Goal: Task Accomplishment & Management: Use online tool/utility

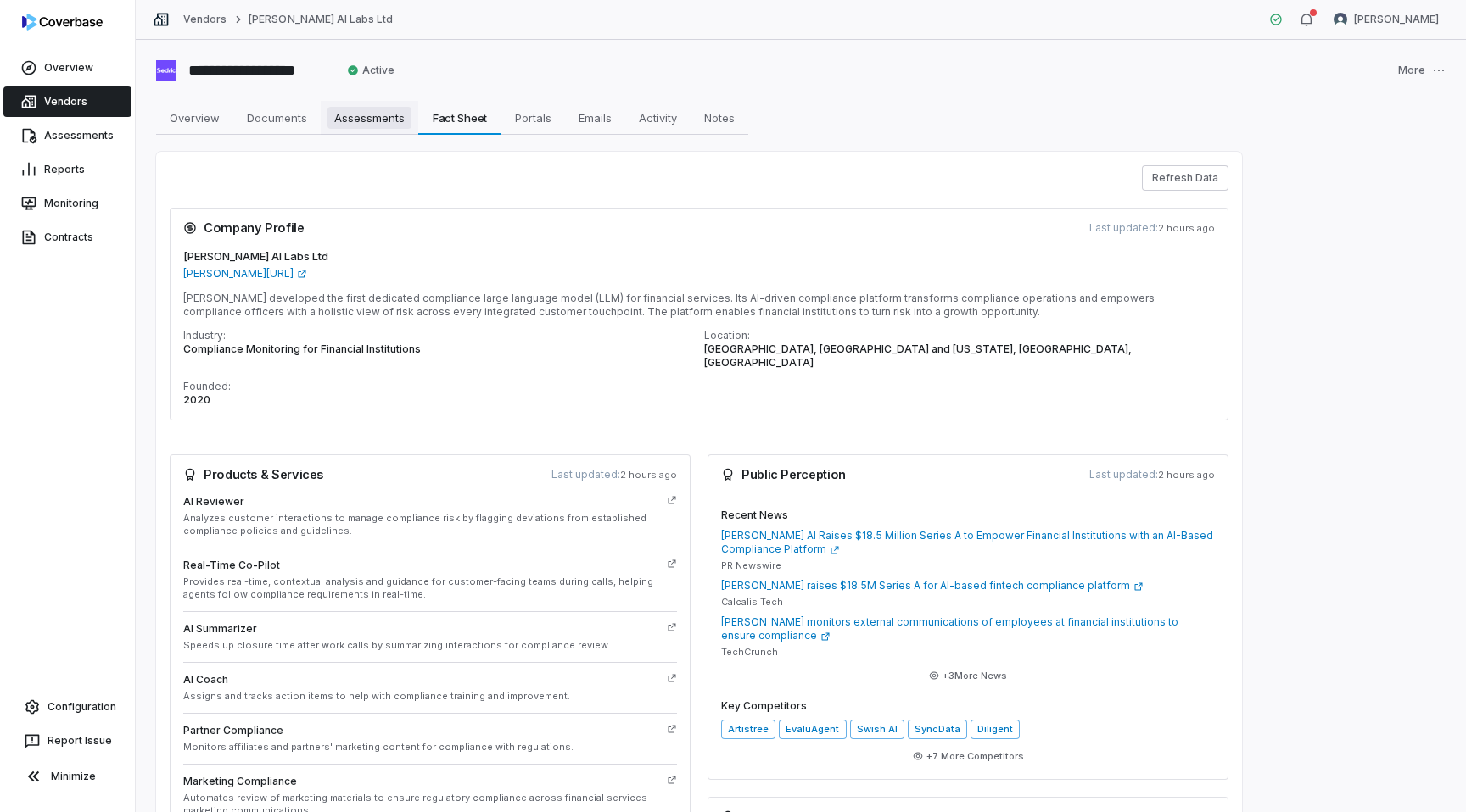
click at [377, 124] on span "Assessments" at bounding box center [370, 118] width 84 height 22
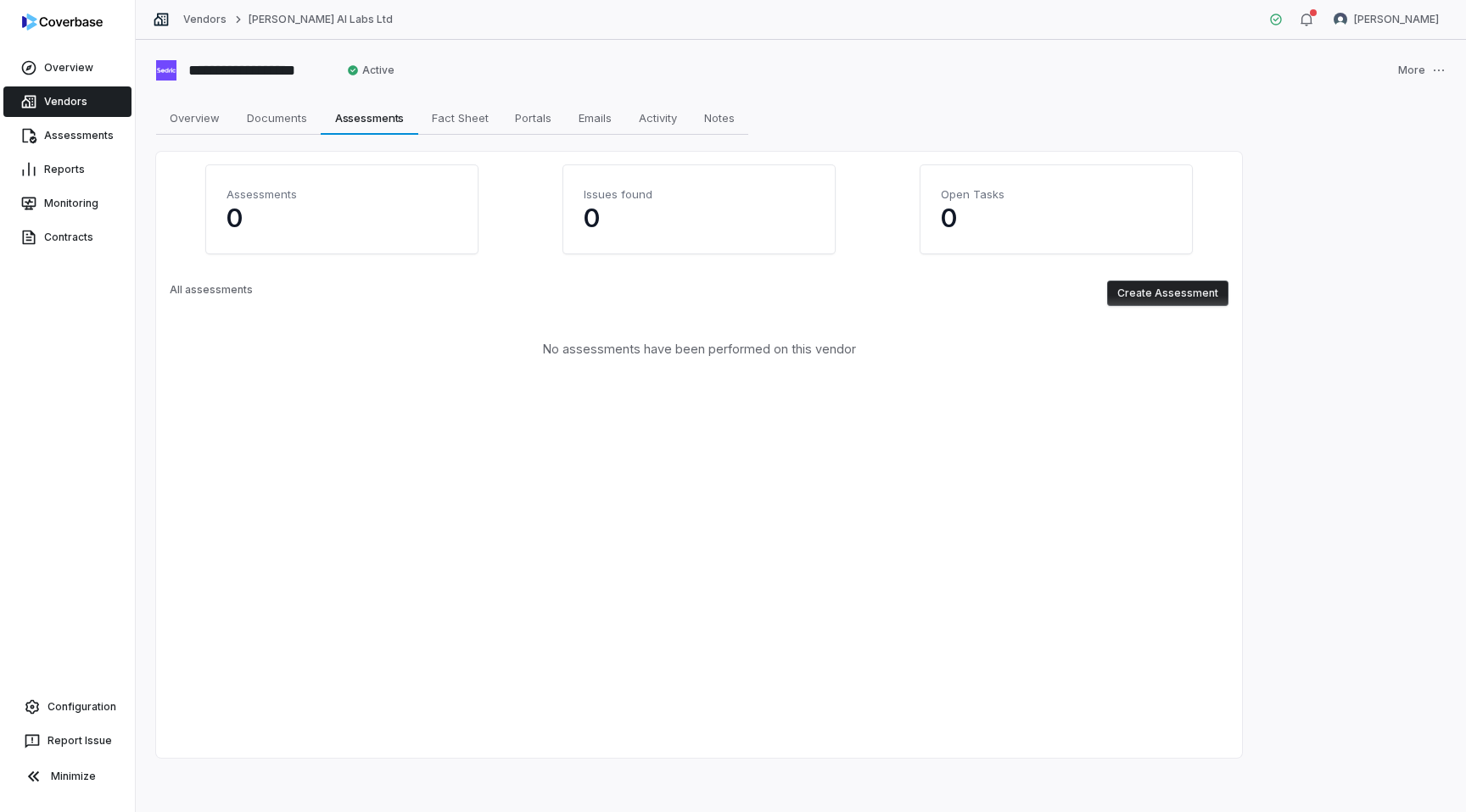
click at [76, 102] on link "Vendors" at bounding box center [66, 101] width 128 height 30
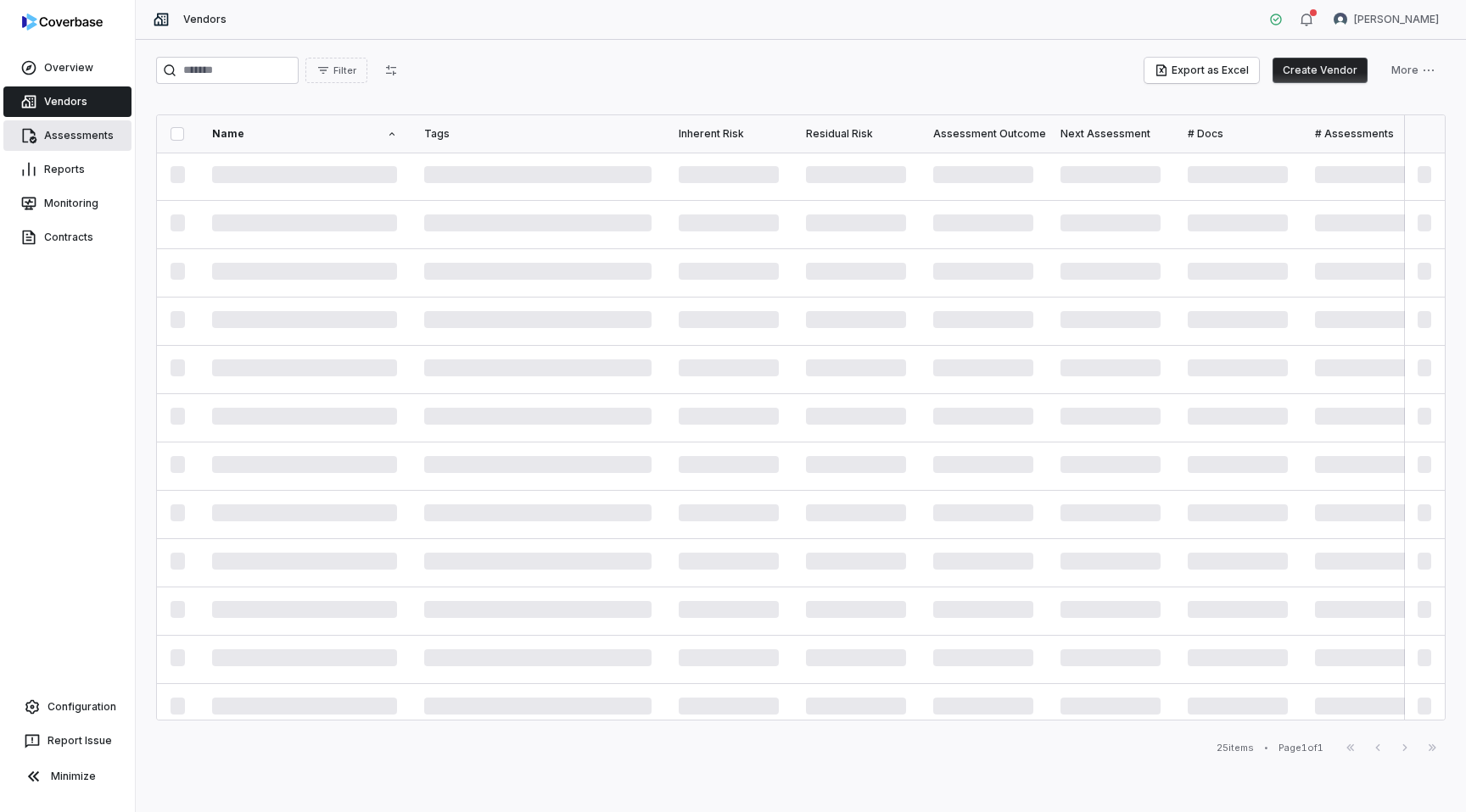
click at [60, 134] on link "Assessments" at bounding box center [66, 135] width 128 height 30
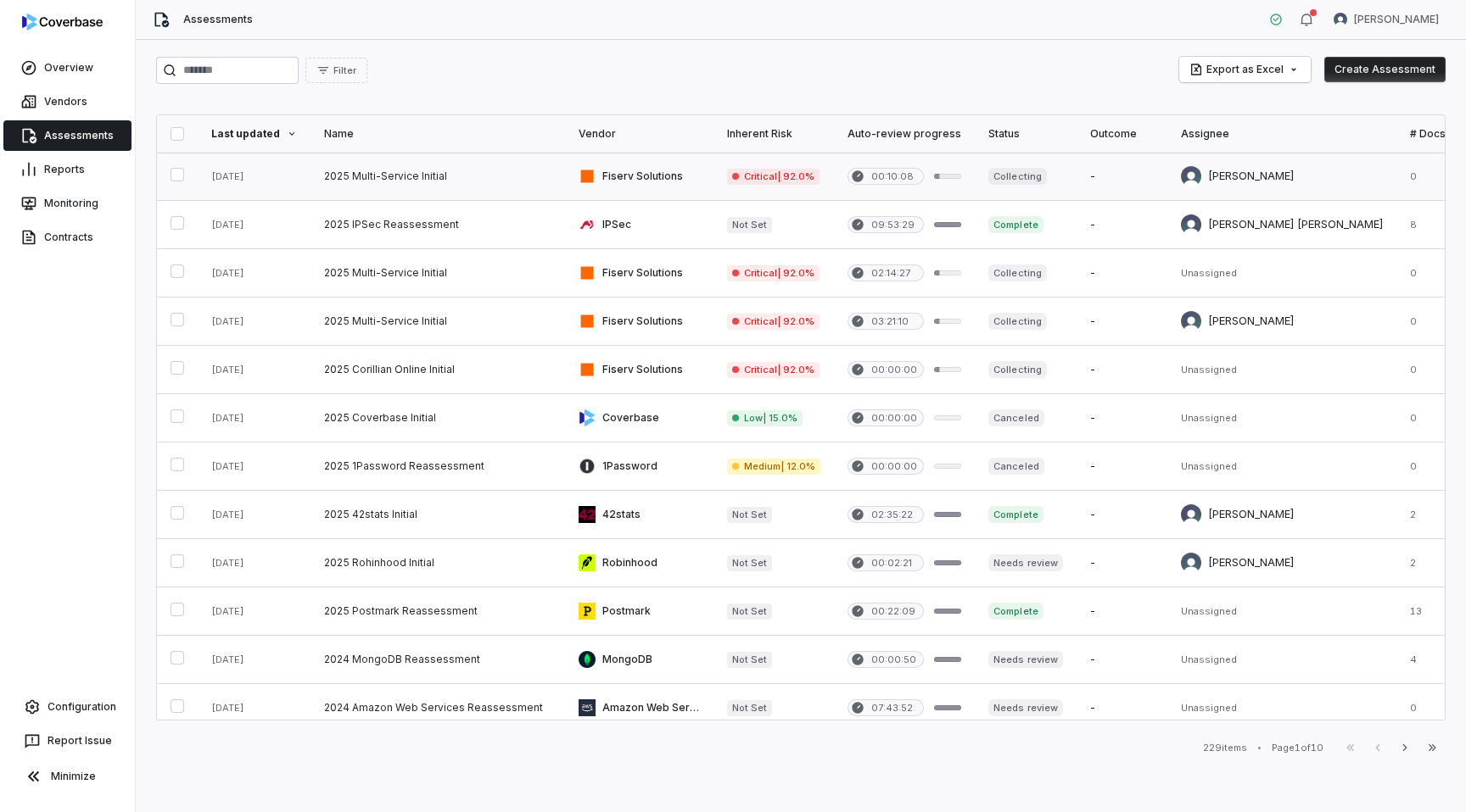
click at [436, 174] on link at bounding box center [437, 176] width 255 height 48
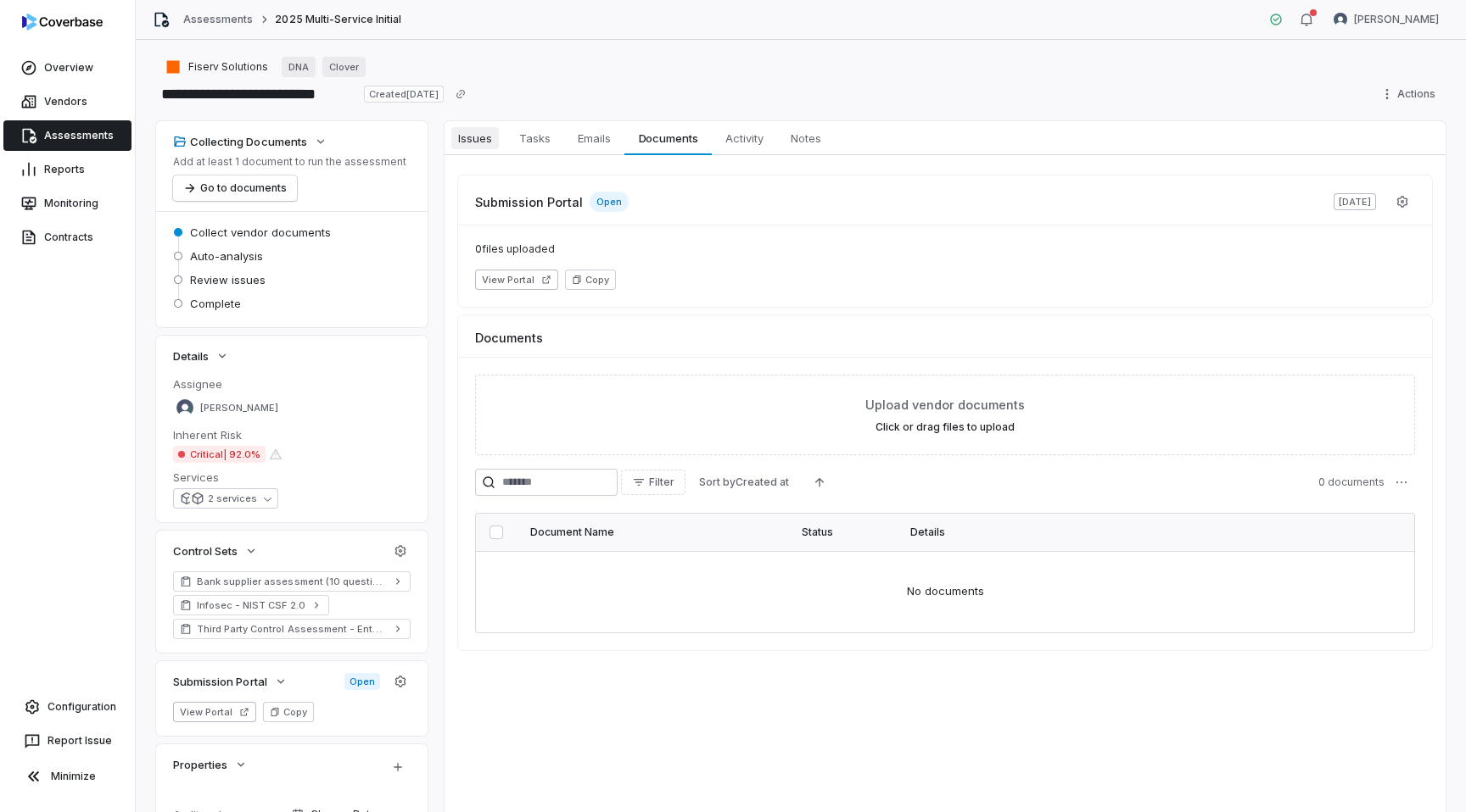
click at [479, 134] on span "Issues" at bounding box center [475, 137] width 48 height 22
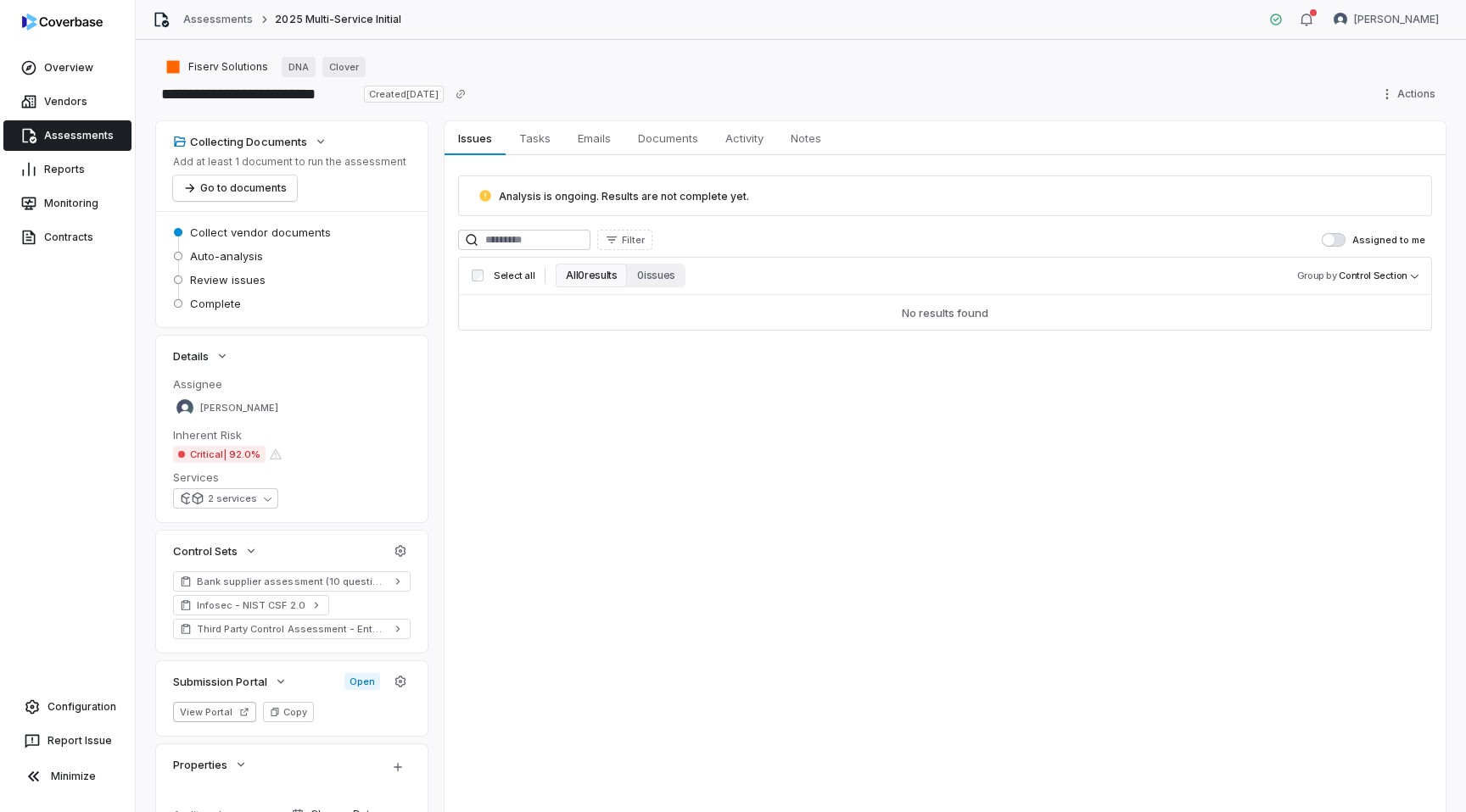
click at [74, 129] on link "Assessments" at bounding box center [66, 135] width 128 height 30
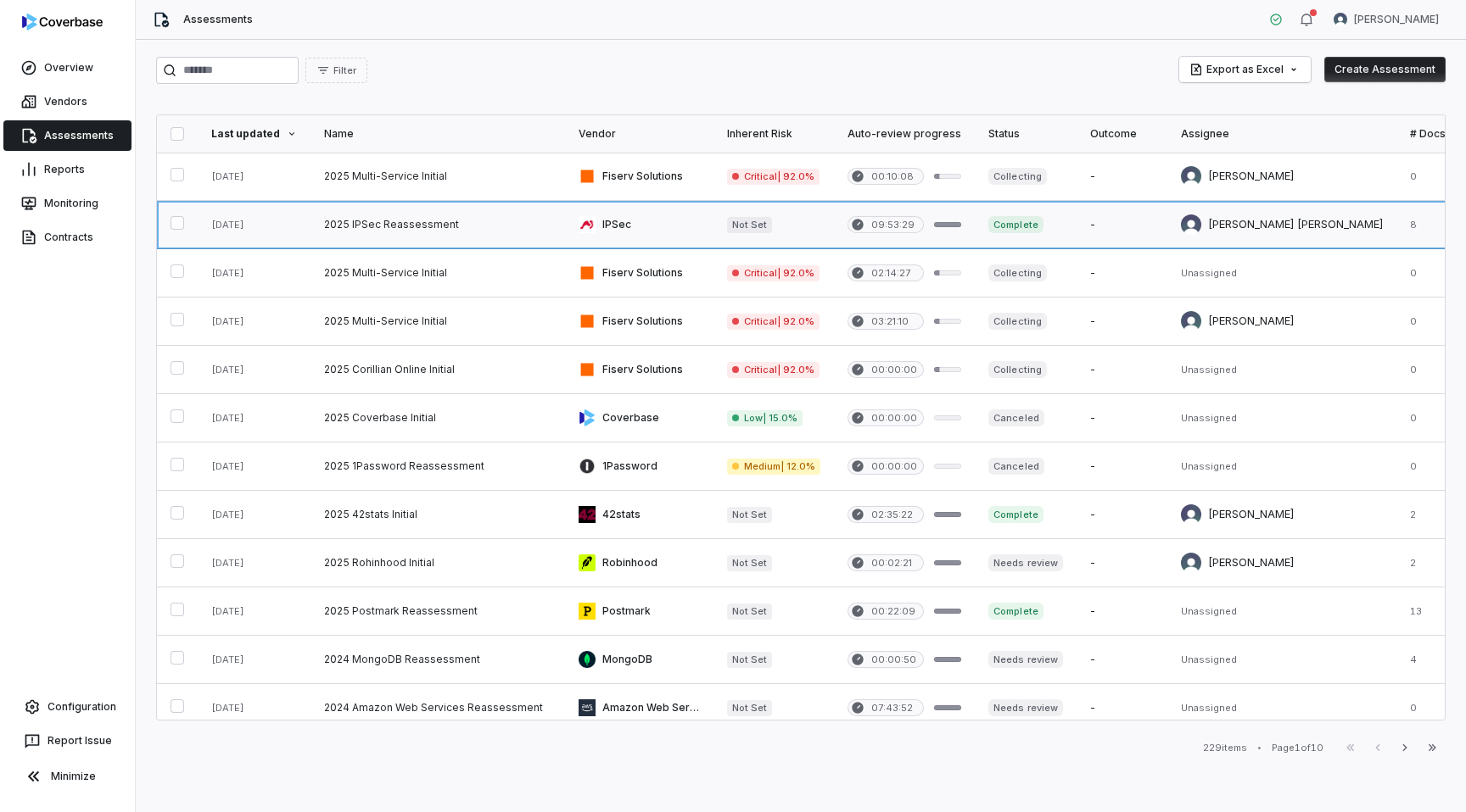
click at [648, 231] on link at bounding box center [639, 224] width 148 height 48
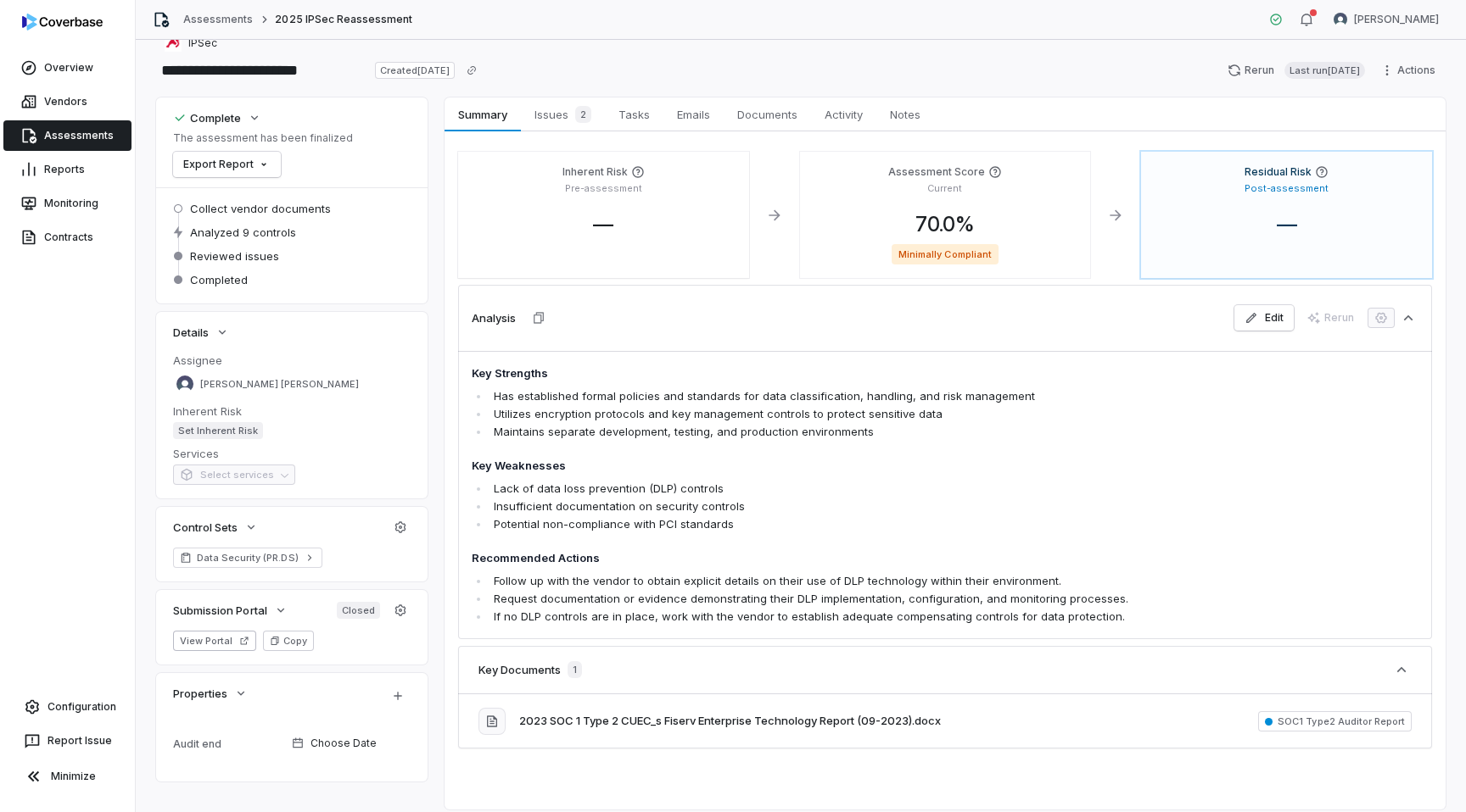
scroll to position [32, 0]
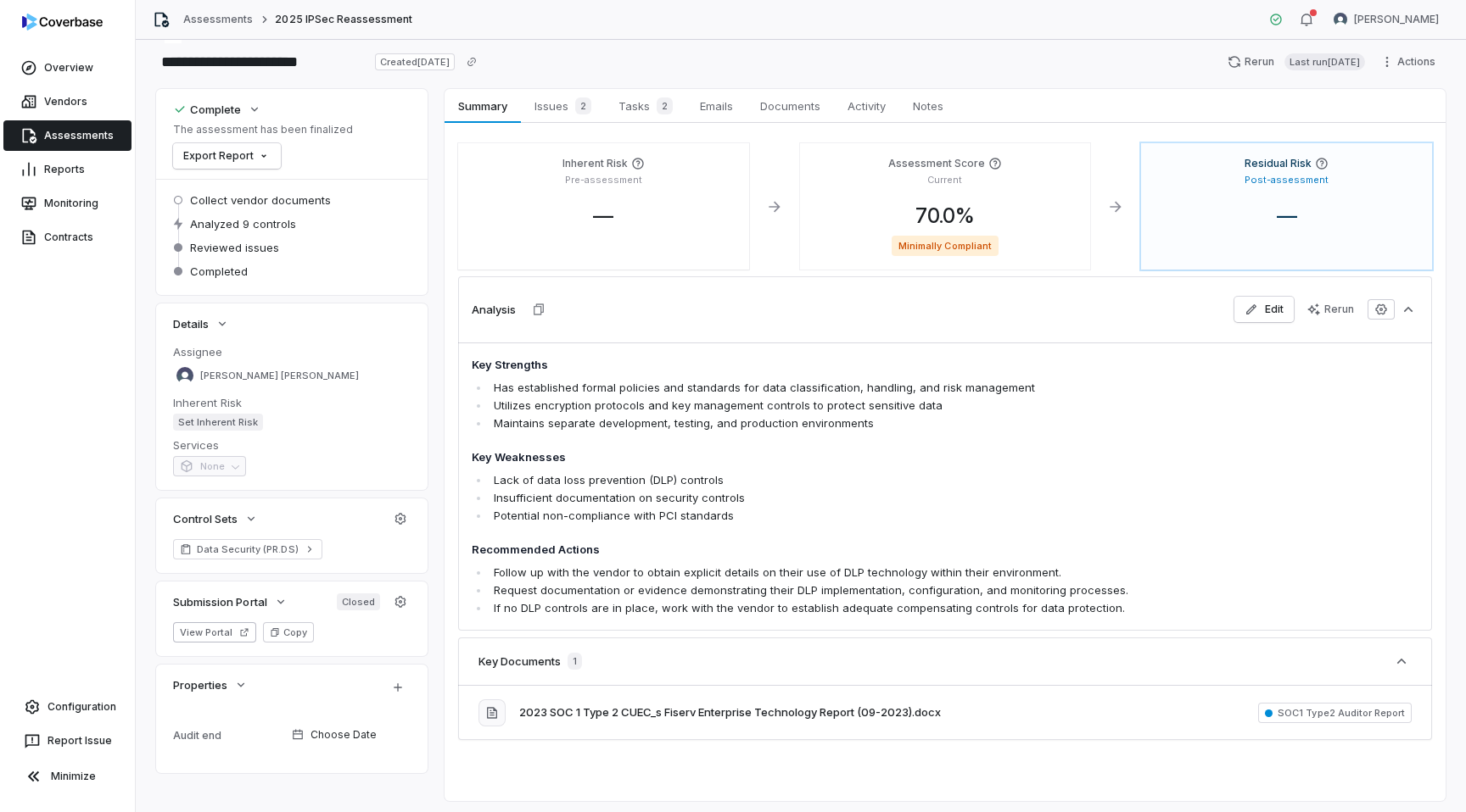
click at [1188, 290] on div "Analysis Edit Rerun" at bounding box center [945, 310] width 974 height 66
click at [1306, 393] on div "Key Strengths Has established formal policies and standards for data classifica…" at bounding box center [945, 486] width 974 height 289
click at [1321, 458] on div "Key Strengths Has established formal policies and standards for data classifica…" at bounding box center [945, 486] width 974 height 289
click at [1374, 308] on icon "button" at bounding box center [1381, 310] width 14 height 14
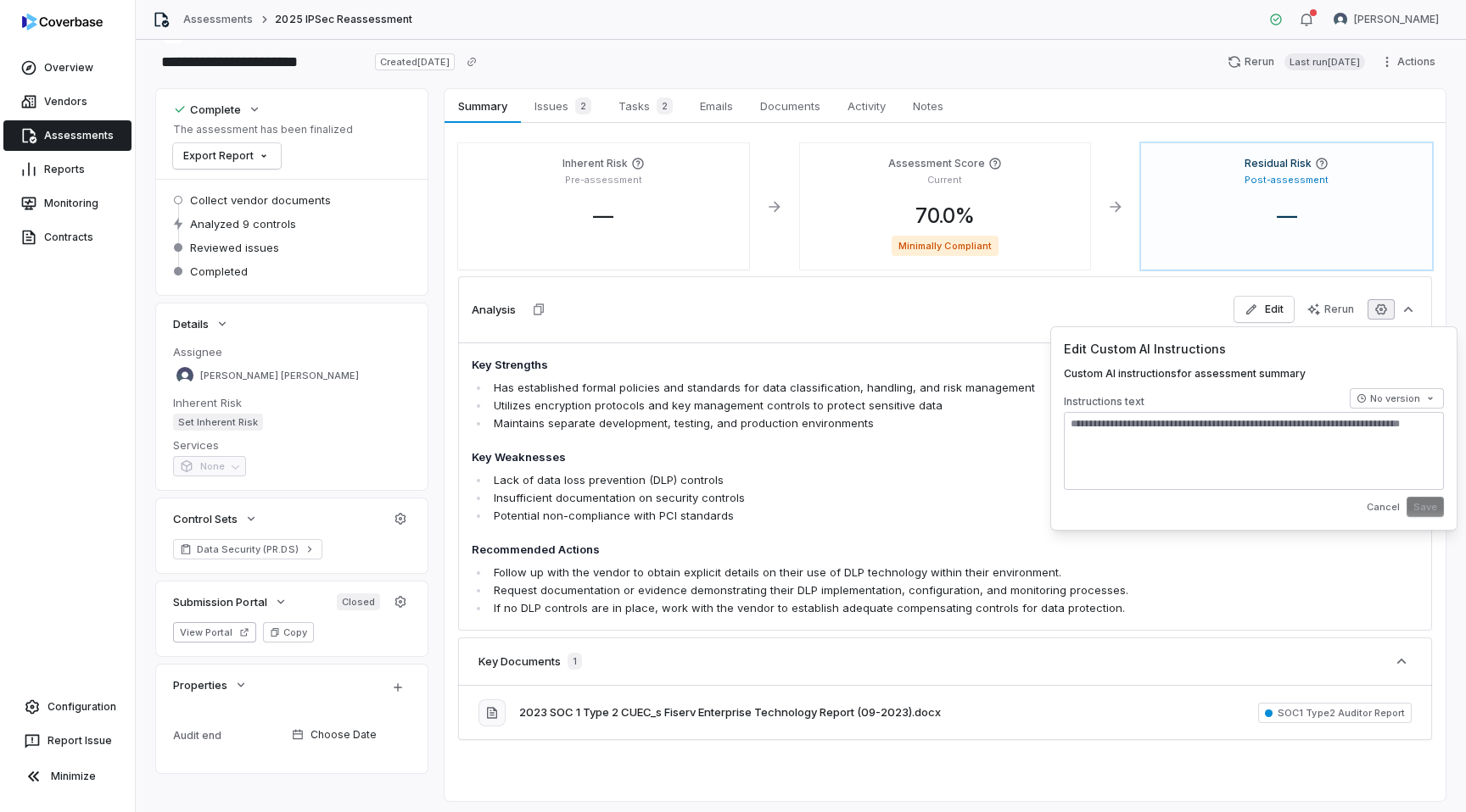
click at [1374, 308] on icon "button" at bounding box center [1381, 310] width 14 height 14
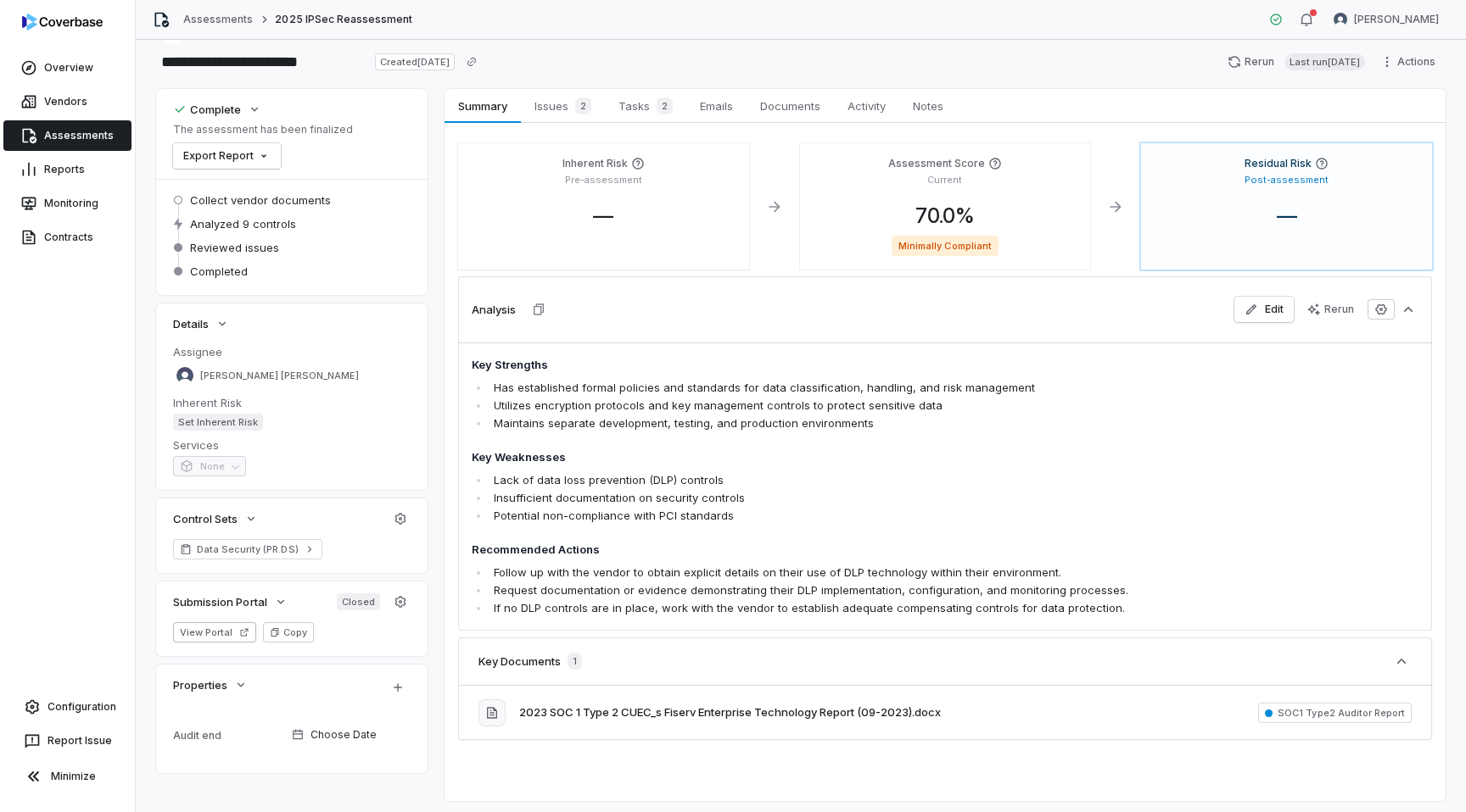
click at [1342, 422] on div "Key Strengths Has established formal policies and standards for data classifica…" at bounding box center [945, 486] width 974 height 289
click at [1389, 316] on button "button" at bounding box center [1381, 309] width 27 height 20
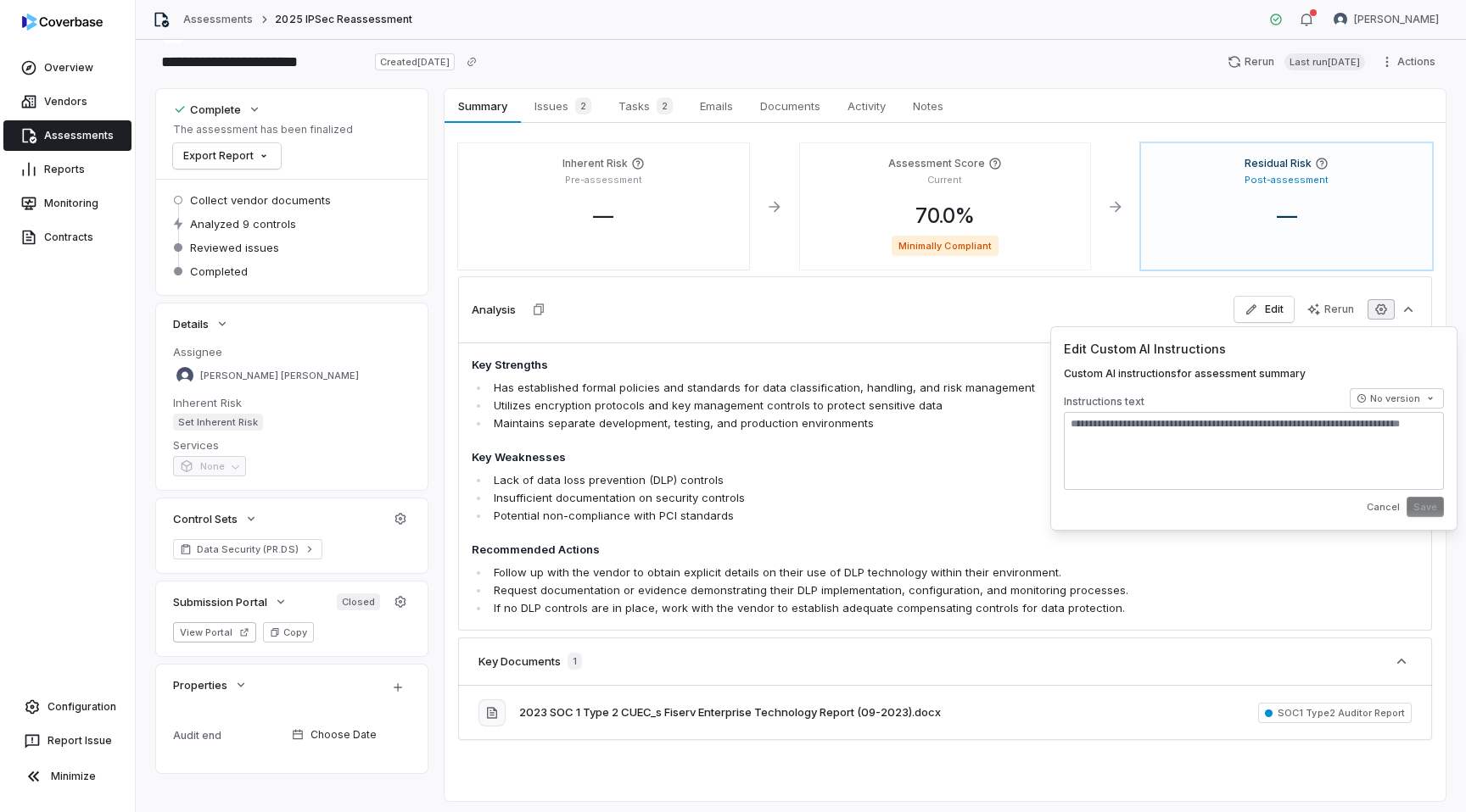
click at [1389, 316] on button "button" at bounding box center [1381, 309] width 27 height 20
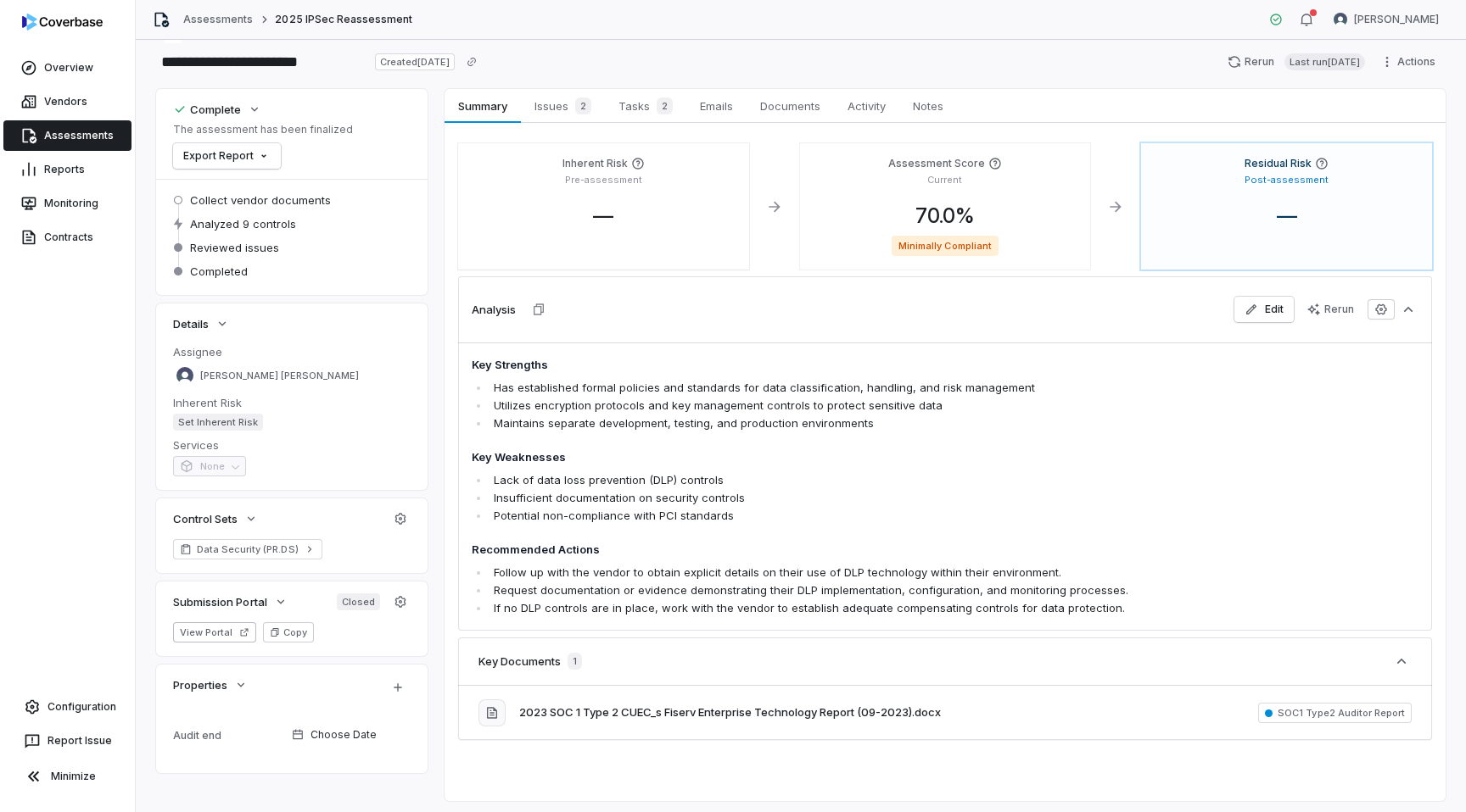
click at [1168, 514] on li "Potential non-compliance with PCI standards" at bounding box center [859, 516] width 740 height 18
click at [1386, 306] on icon "button" at bounding box center [1381, 310] width 14 height 14
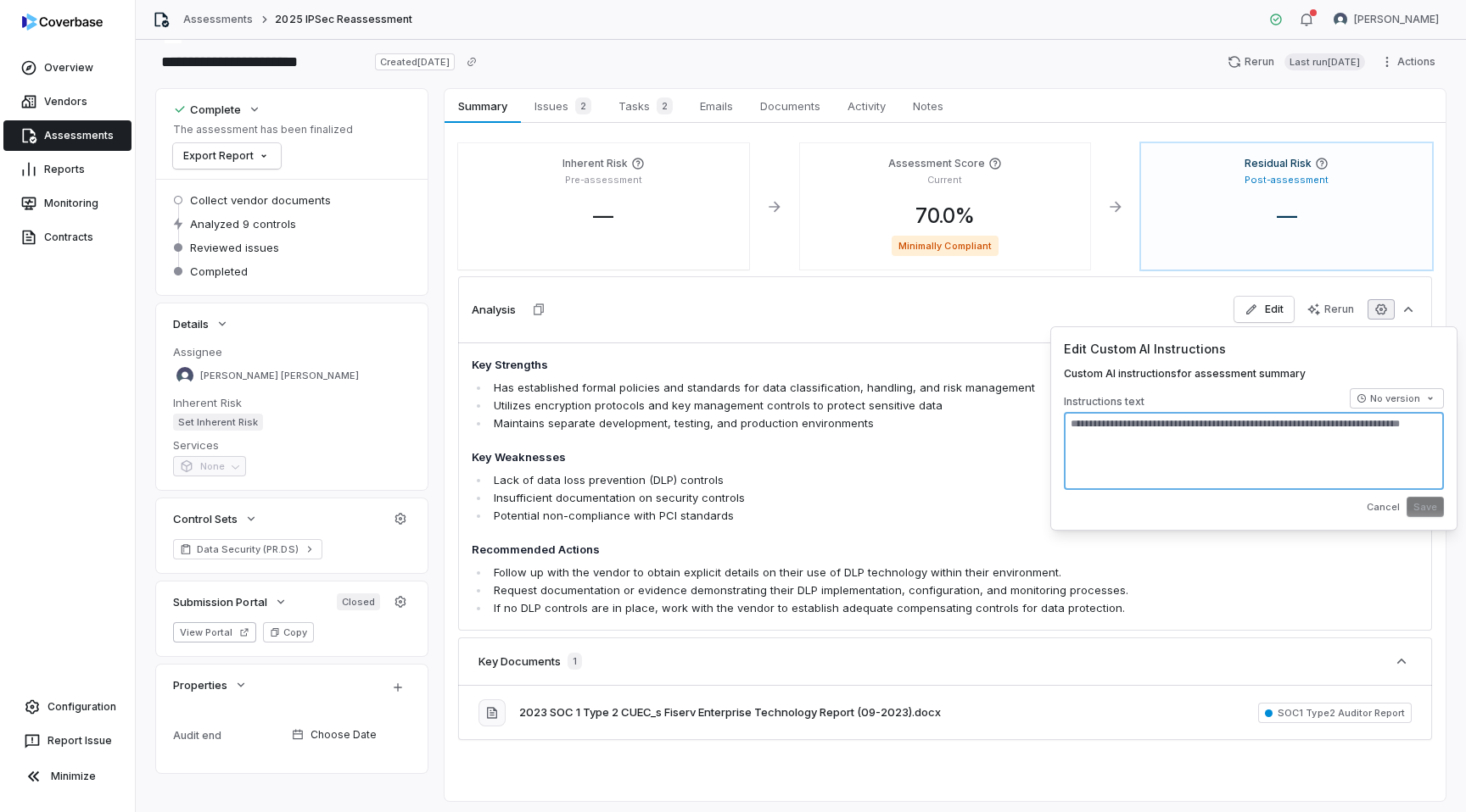
click at [1145, 468] on textarea at bounding box center [1254, 451] width 380 height 78
click at [889, 427] on li "Maintains separate development, testing, and production environments" at bounding box center [859, 423] width 740 height 18
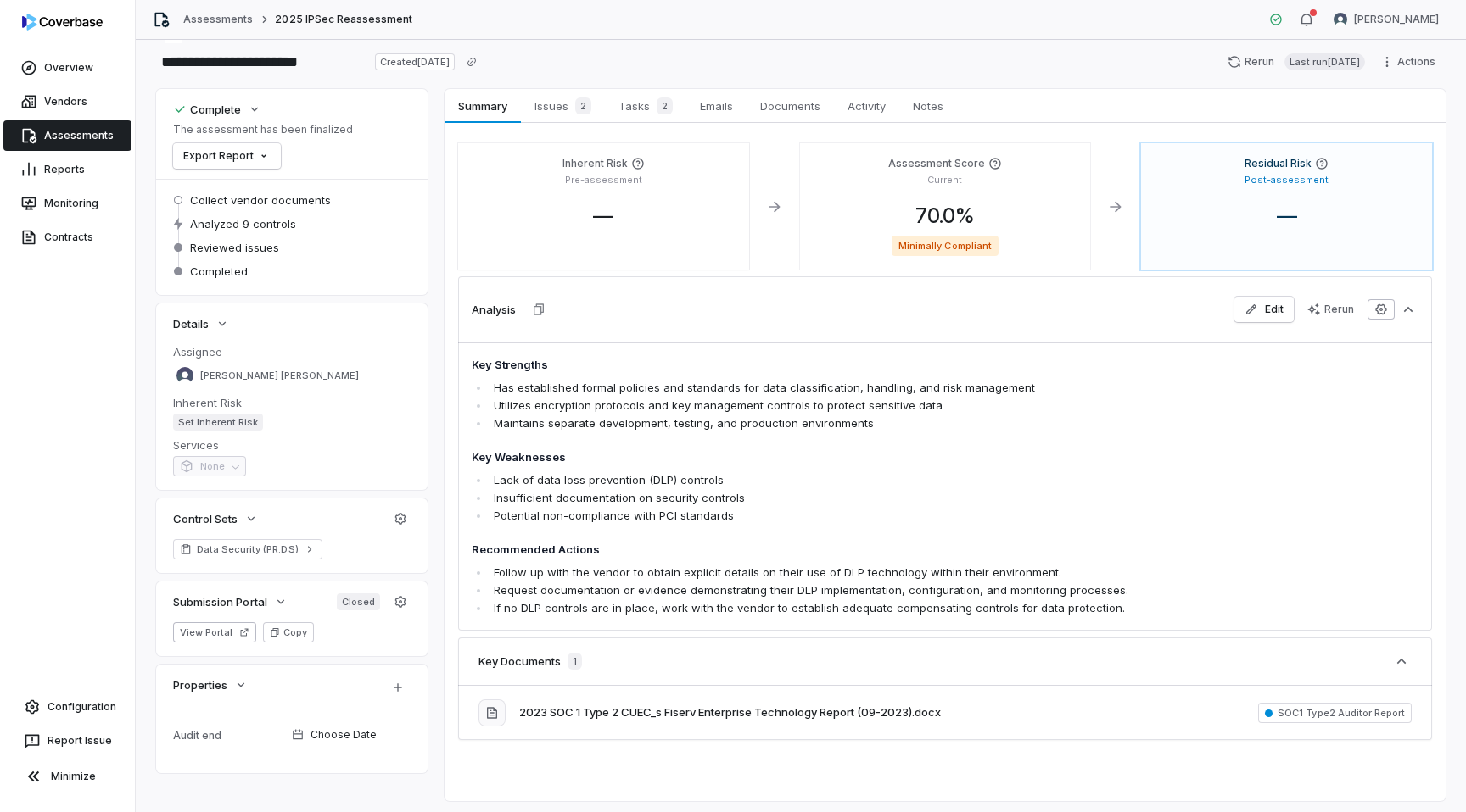
click at [1389, 314] on button "button" at bounding box center [1381, 309] width 27 height 20
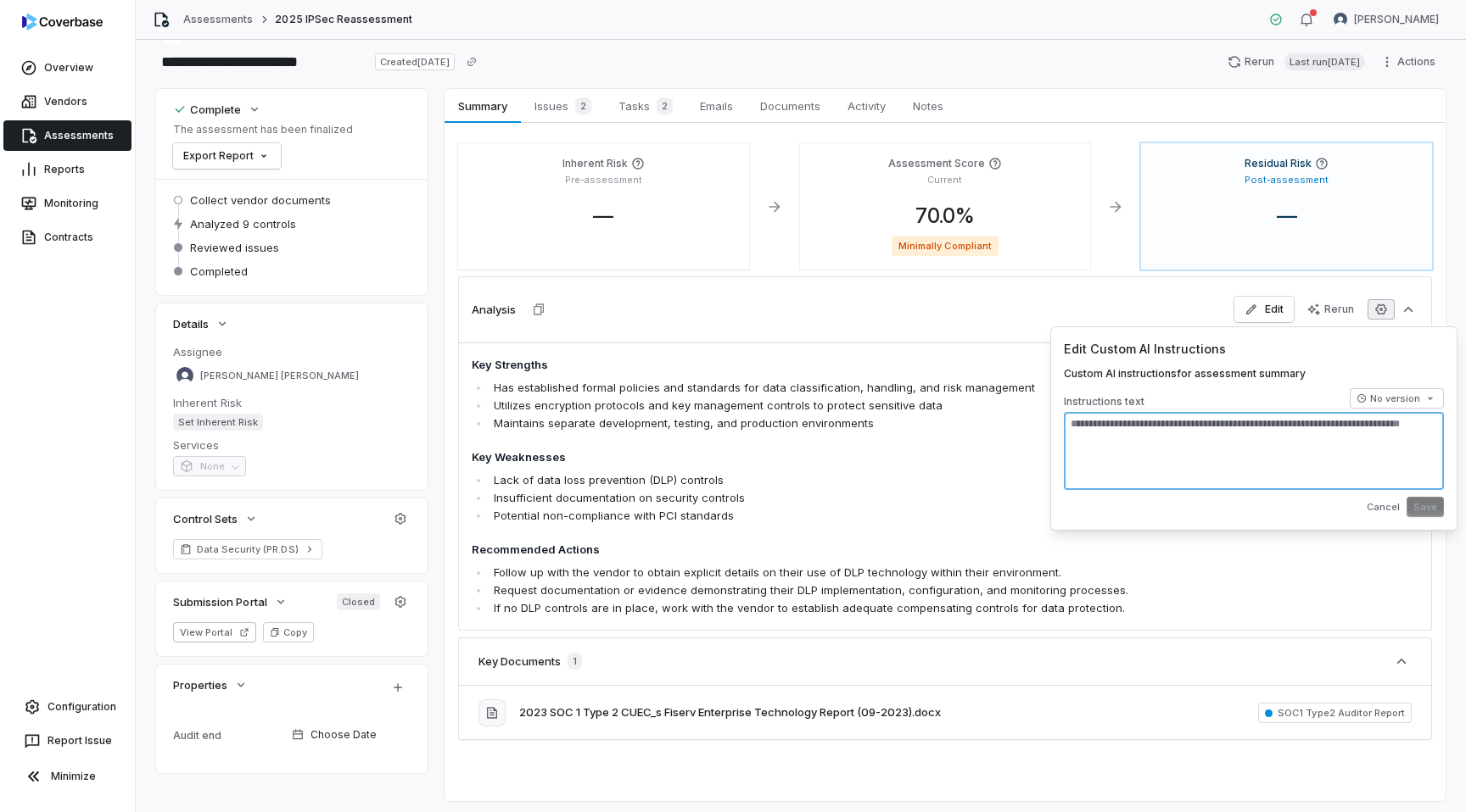
click at [1112, 444] on textarea at bounding box center [1254, 451] width 380 height 78
click at [558, 93] on link "Issues 2 Issues 2" at bounding box center [563, 105] width 84 height 34
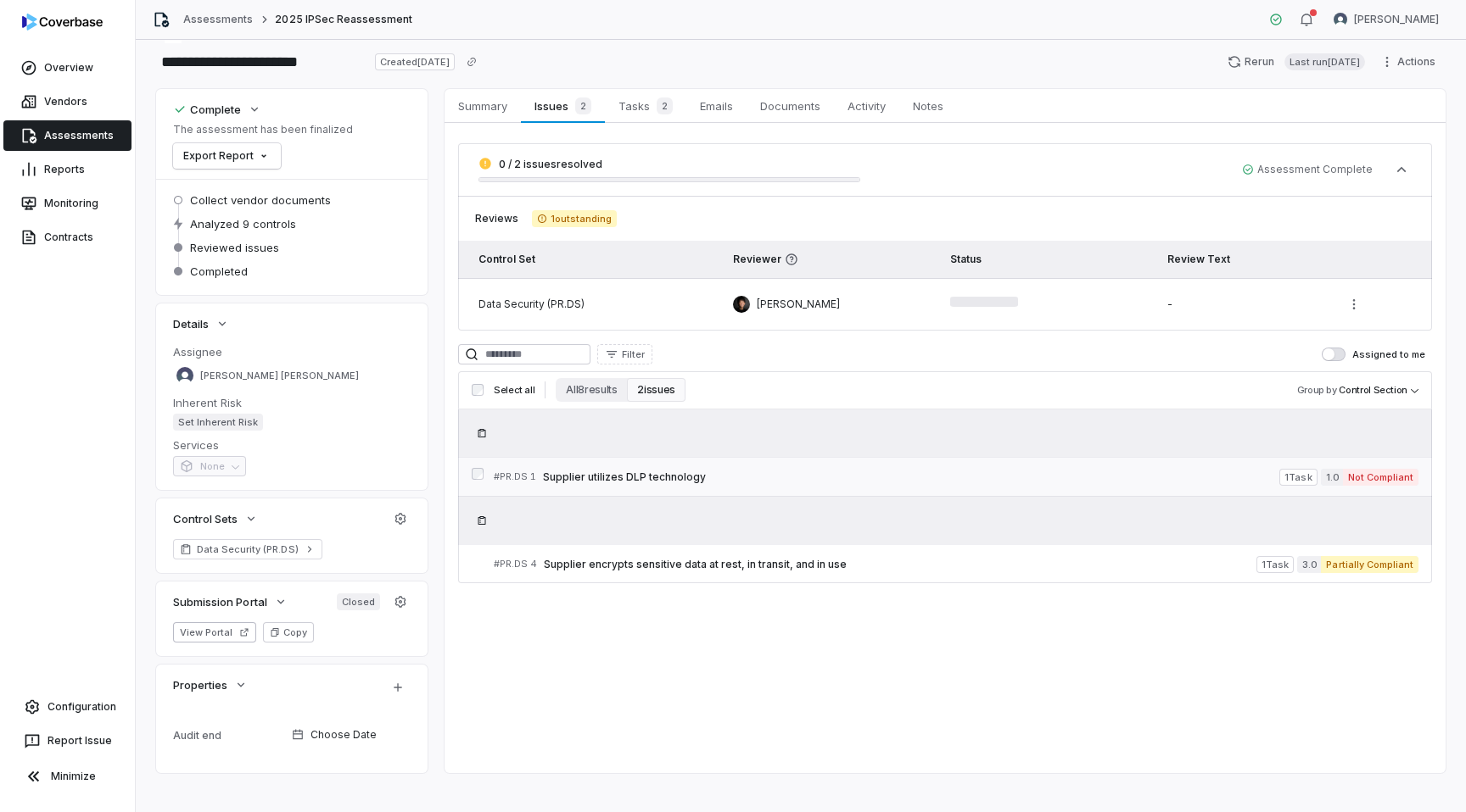
click at [665, 485] on div "# PR.DS 1 Supplier utilizes DLP technology" at bounding box center [887, 477] width 786 height 18
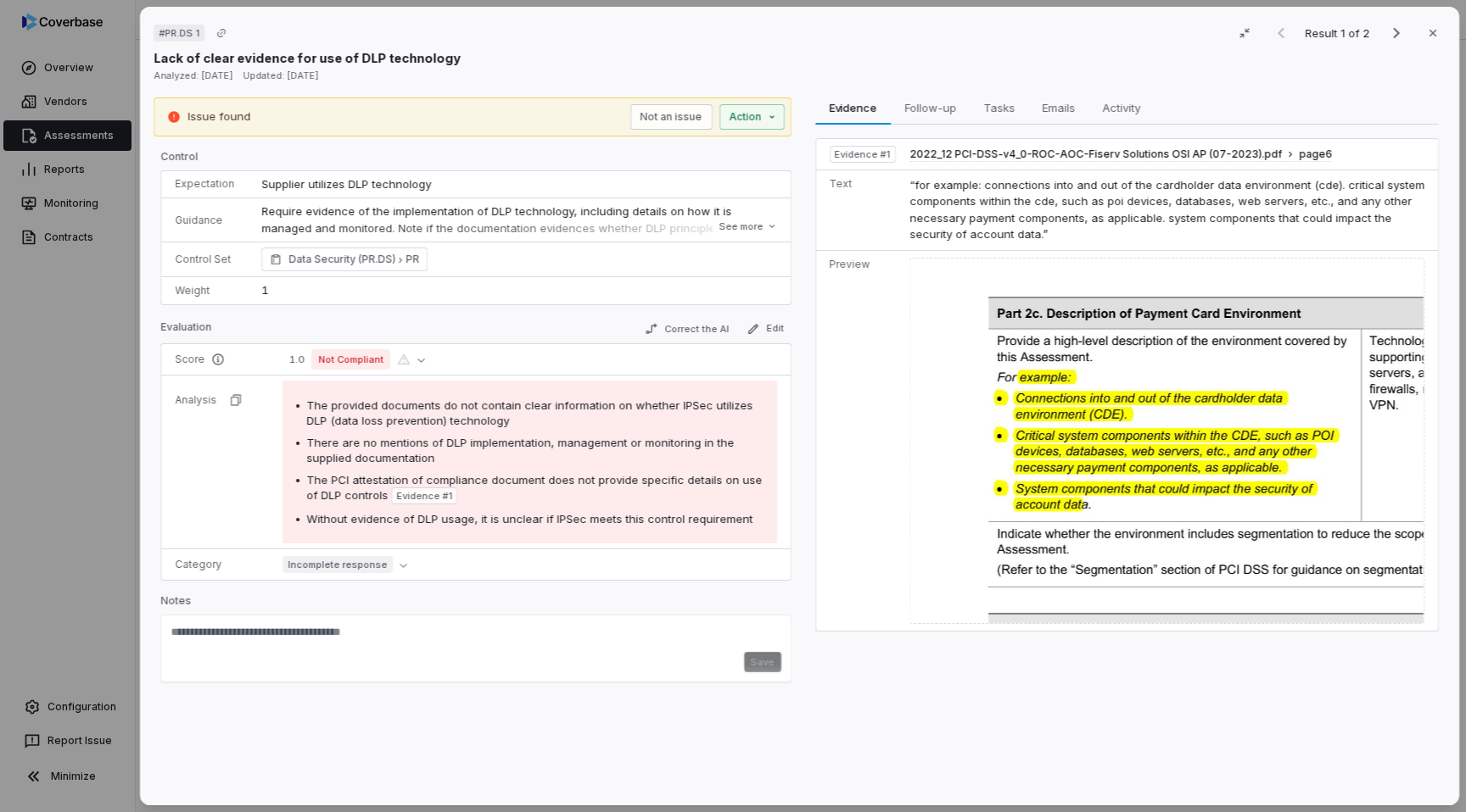
click at [57, 429] on div "# PR.DS 1 Result 1 of 2 Close Lack of clear evidence for use of DLP technology …" at bounding box center [733, 406] width 1466 height 812
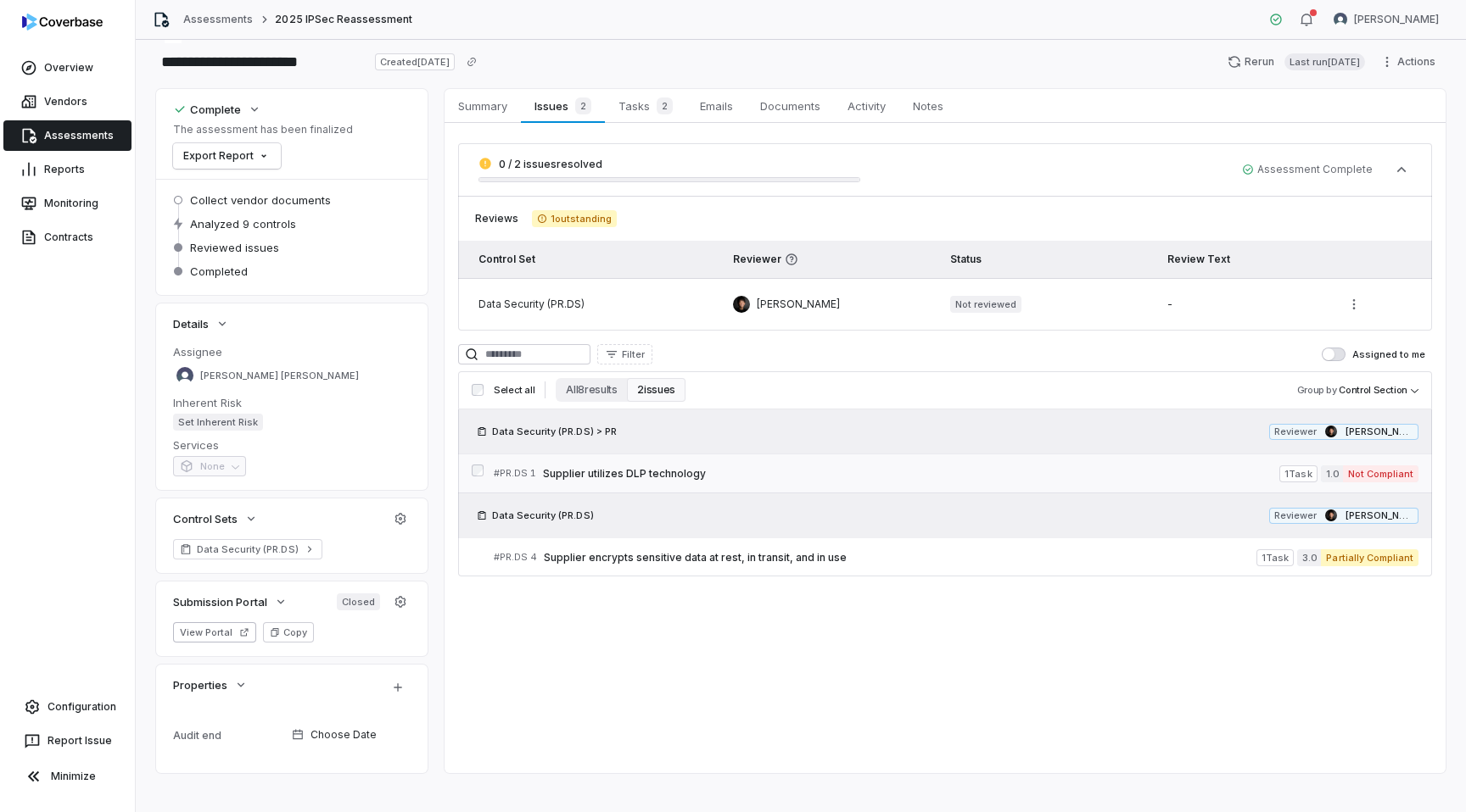
click at [732, 480] on span "Supplier utilizes DLP technology" at bounding box center [911, 474] width 736 height 14
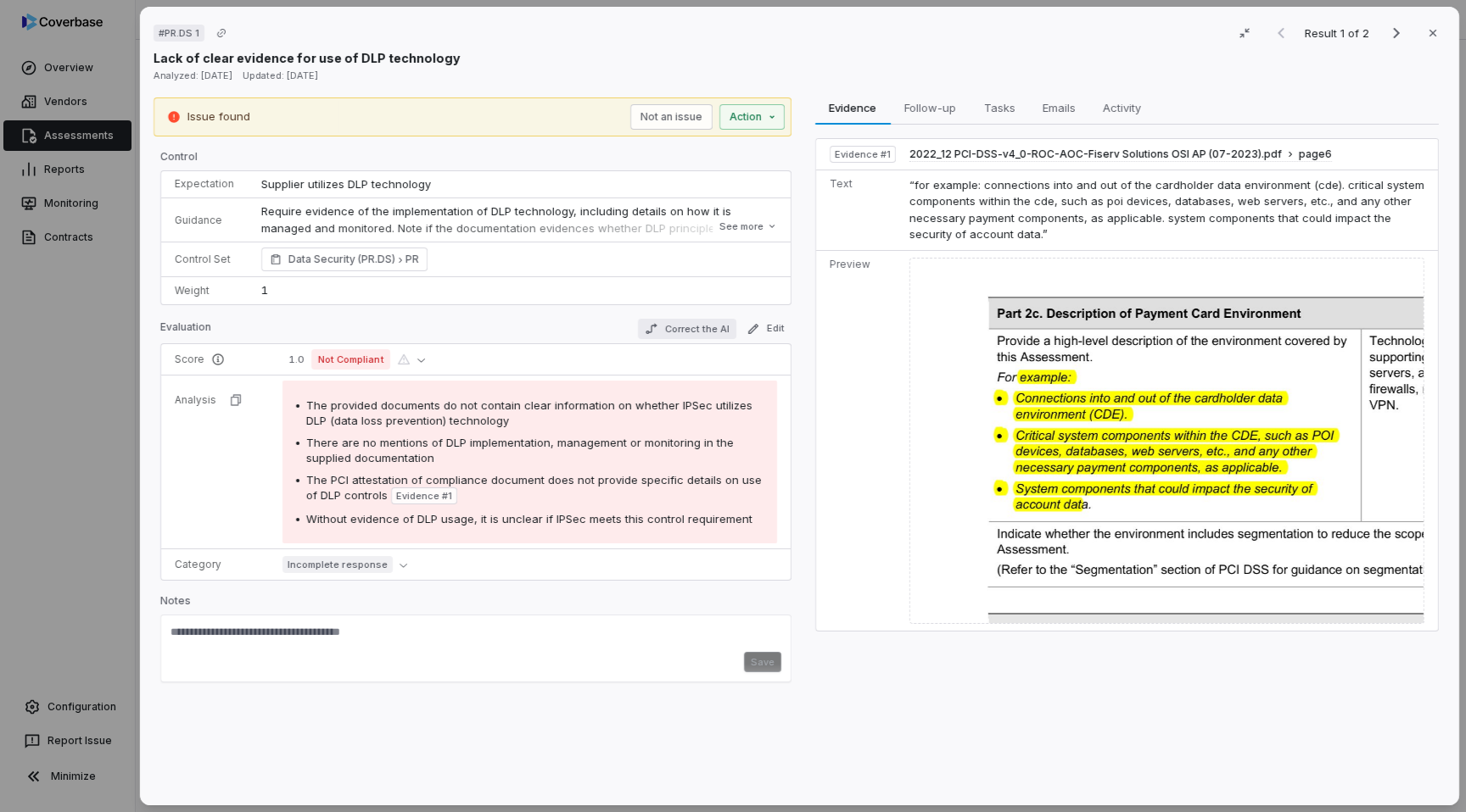
click at [689, 329] on button "Correct the AI" at bounding box center [686, 329] width 99 height 20
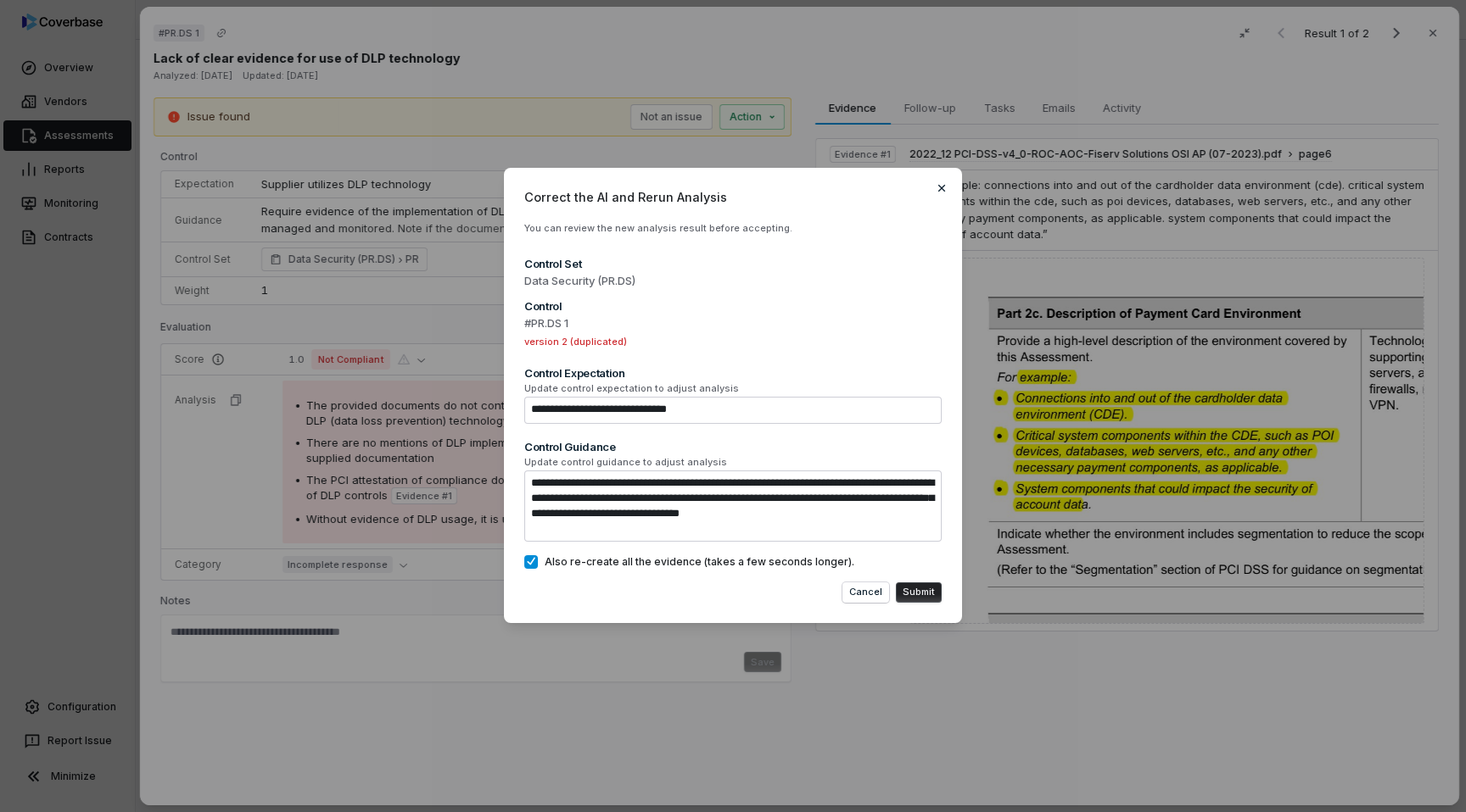
click at [941, 189] on icon "button" at bounding box center [942, 188] width 14 height 14
type textarea "*"
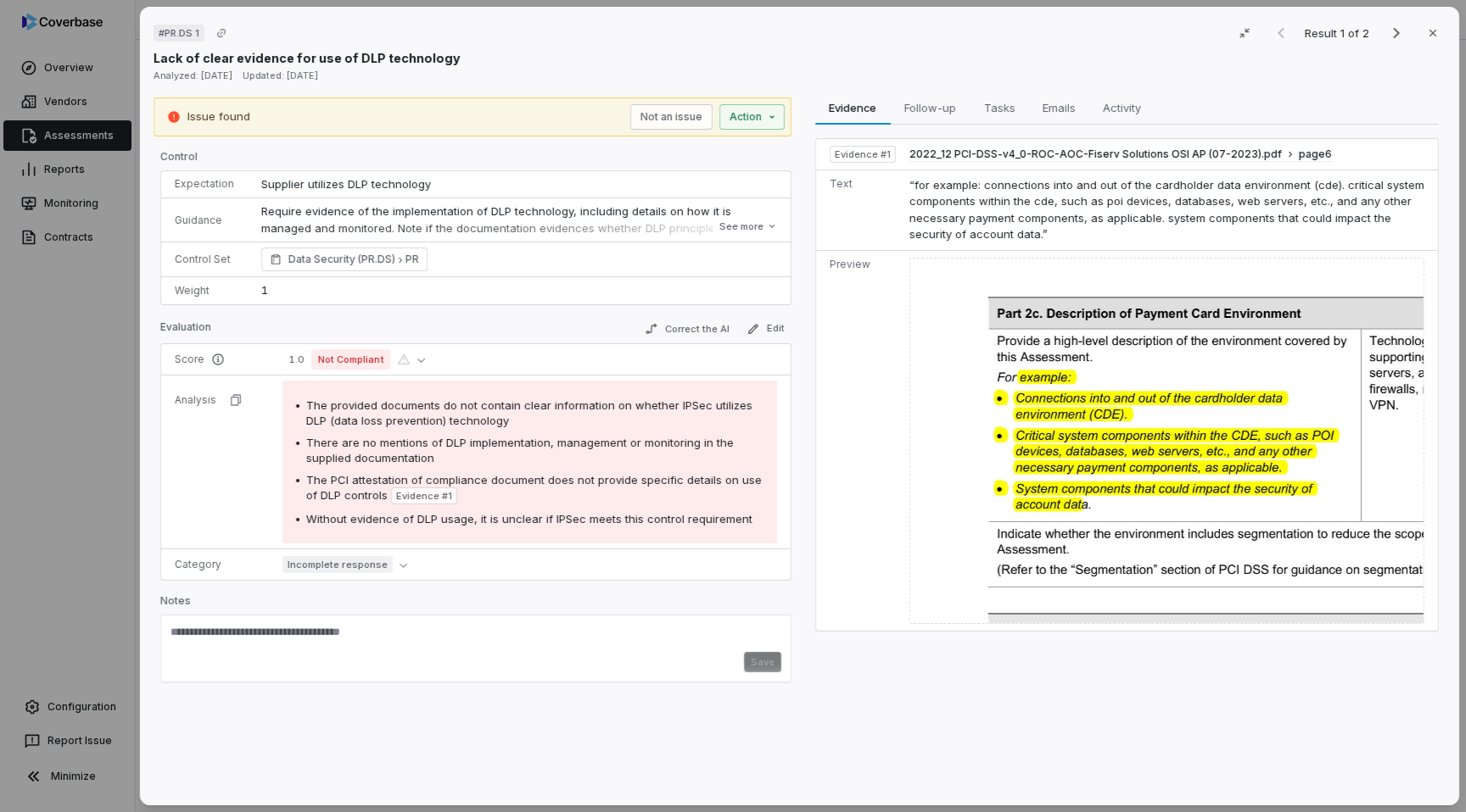
click at [104, 386] on div "# PR.DS 1 Result 1 of 2 Close Lack of clear evidence for use of DLP technology …" at bounding box center [733, 406] width 1466 height 812
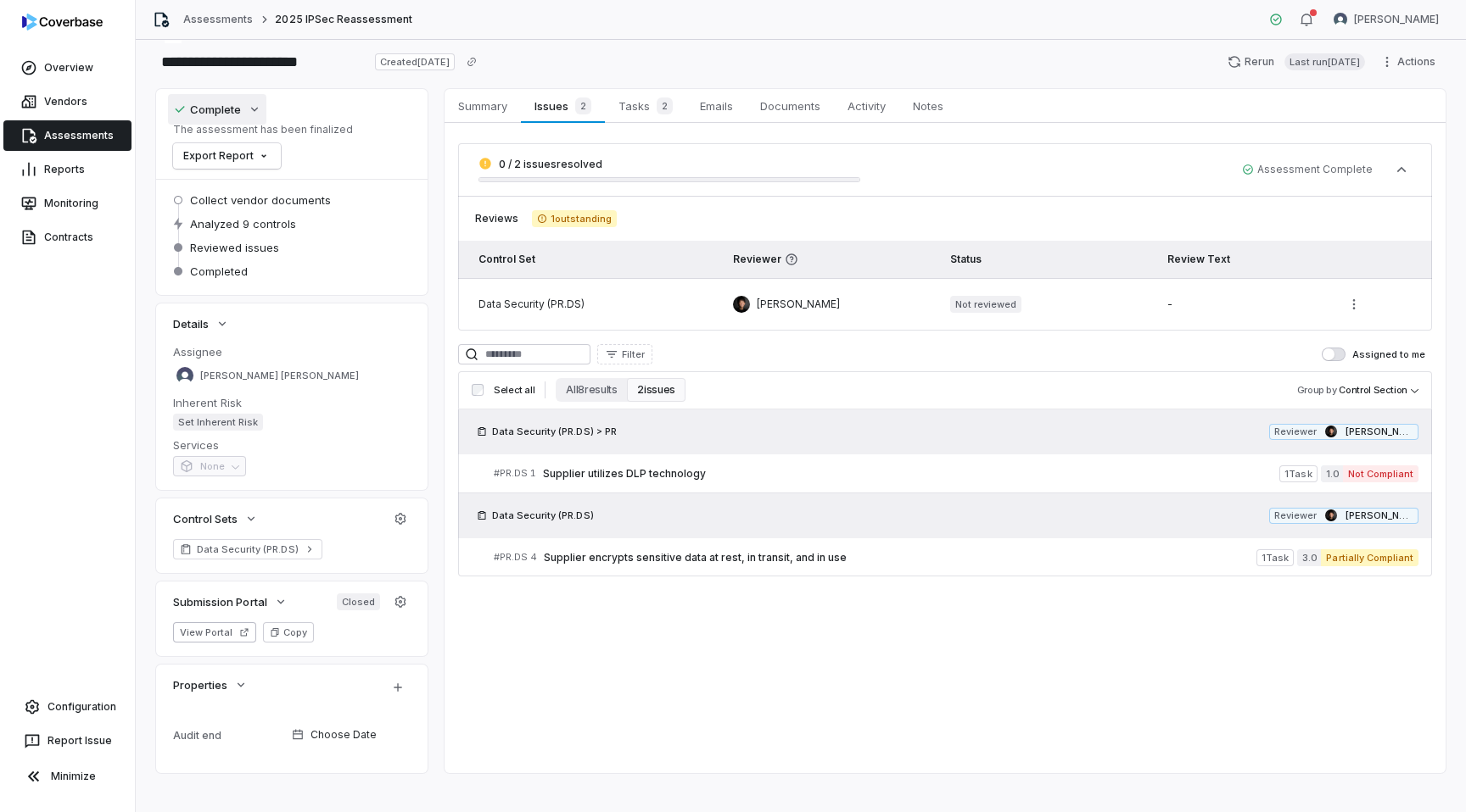
click at [234, 113] on div "Complete" at bounding box center [207, 109] width 68 height 16
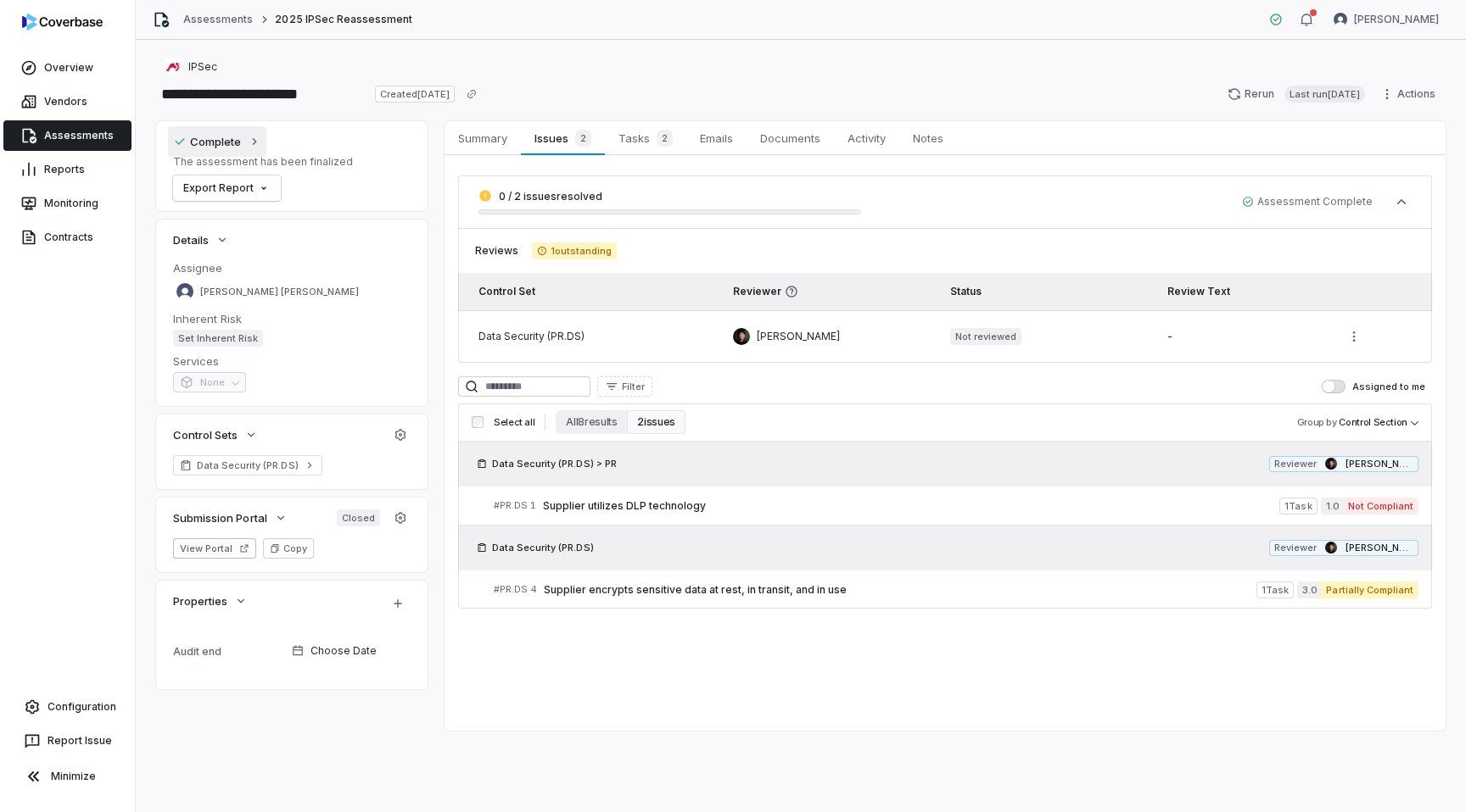
click at [202, 146] on div "Complete" at bounding box center [207, 141] width 68 height 16
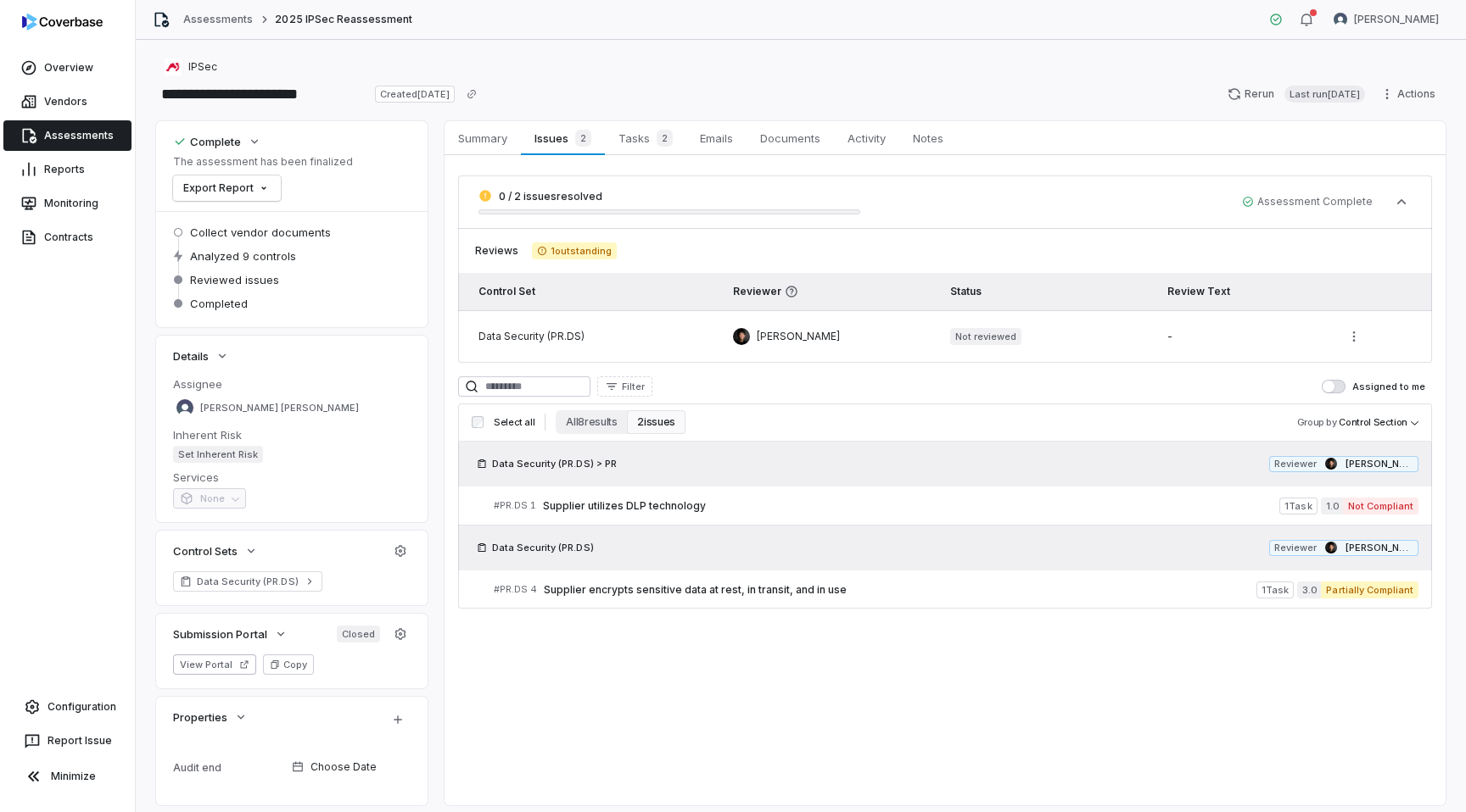
click at [81, 132] on link "Assessments" at bounding box center [66, 135] width 128 height 30
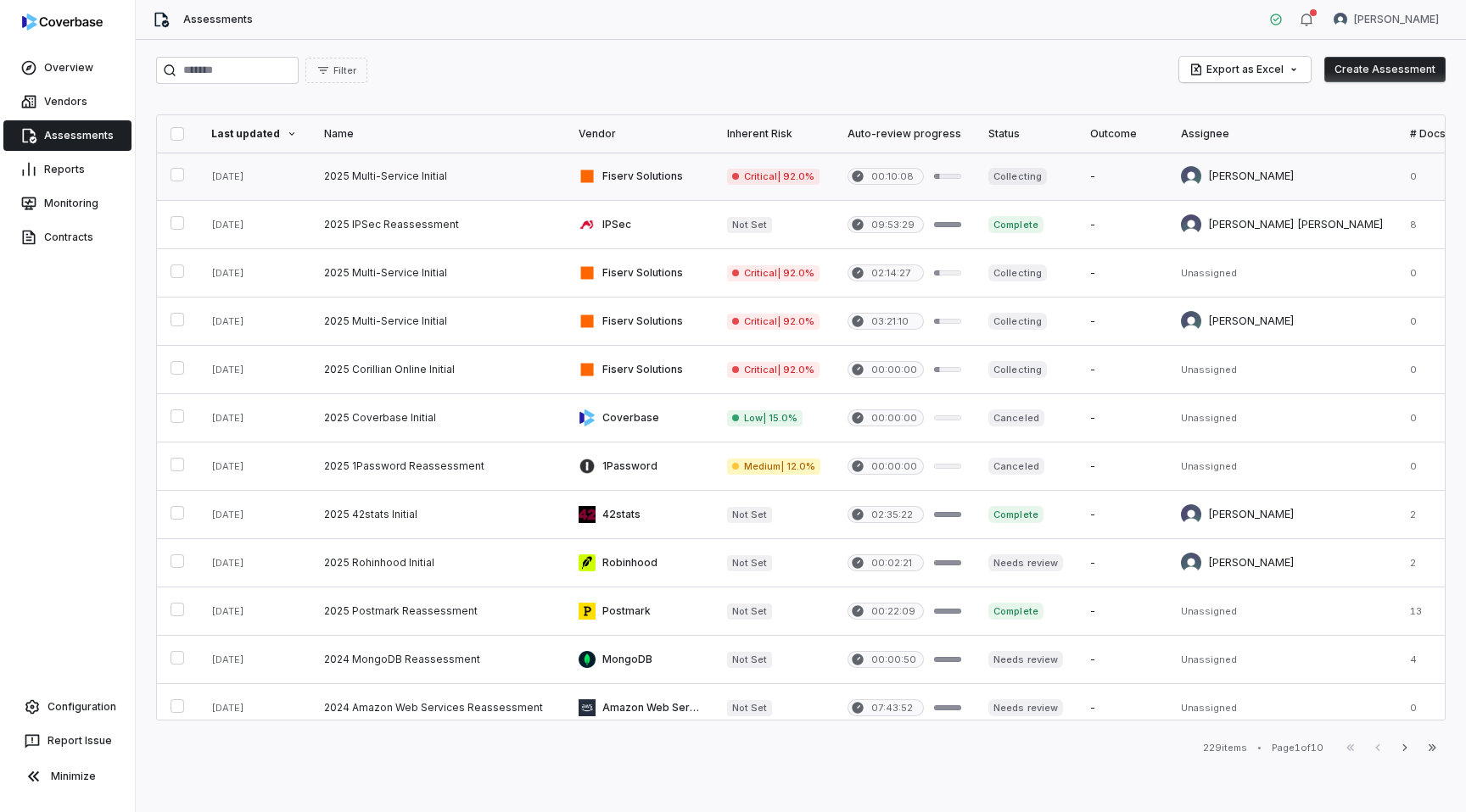
click at [488, 166] on link at bounding box center [437, 176] width 255 height 48
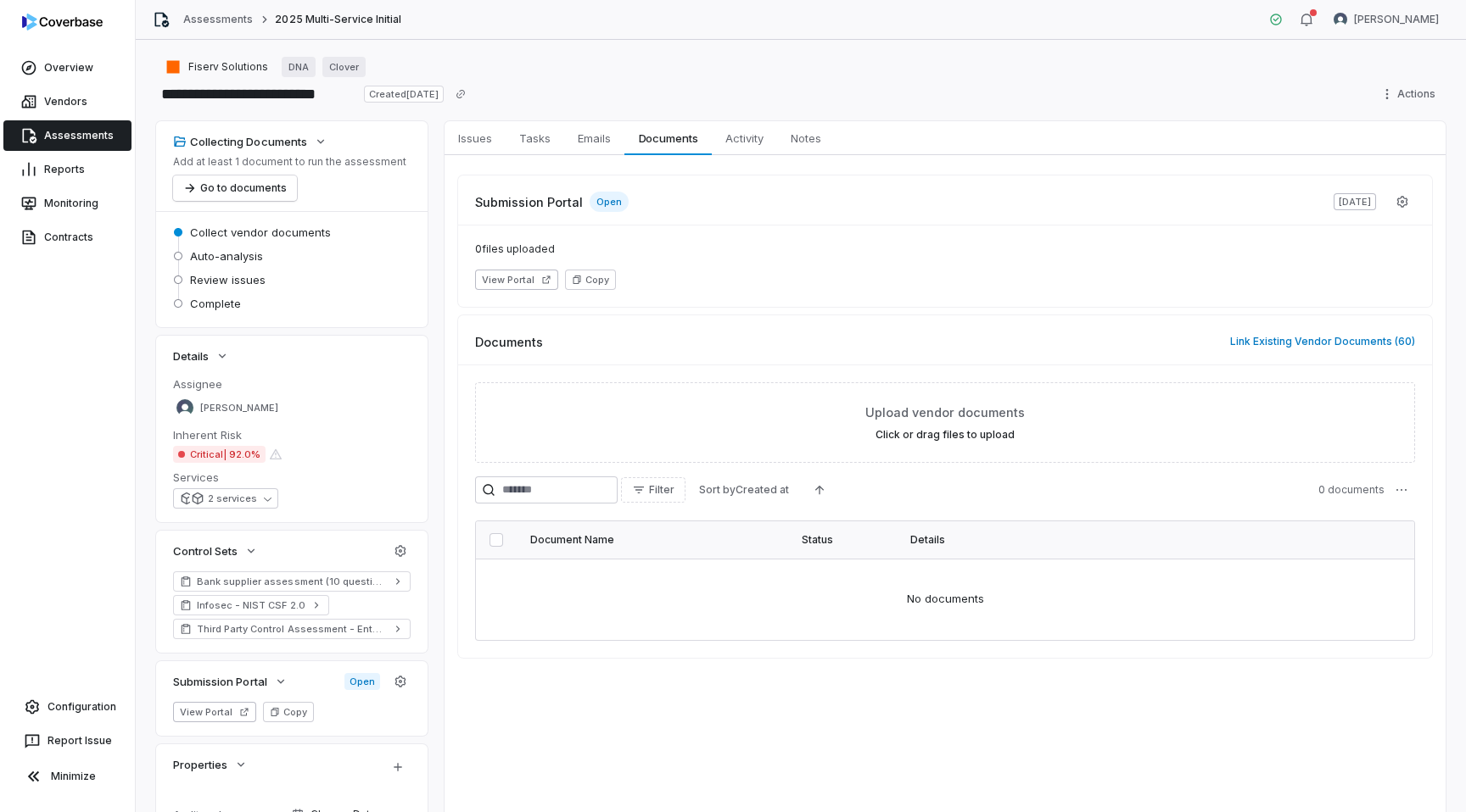
click at [948, 485] on div "Filter Sort by Created at 0 documents" at bounding box center [945, 490] width 940 height 27
click at [477, 139] on span "Issues" at bounding box center [475, 137] width 48 height 22
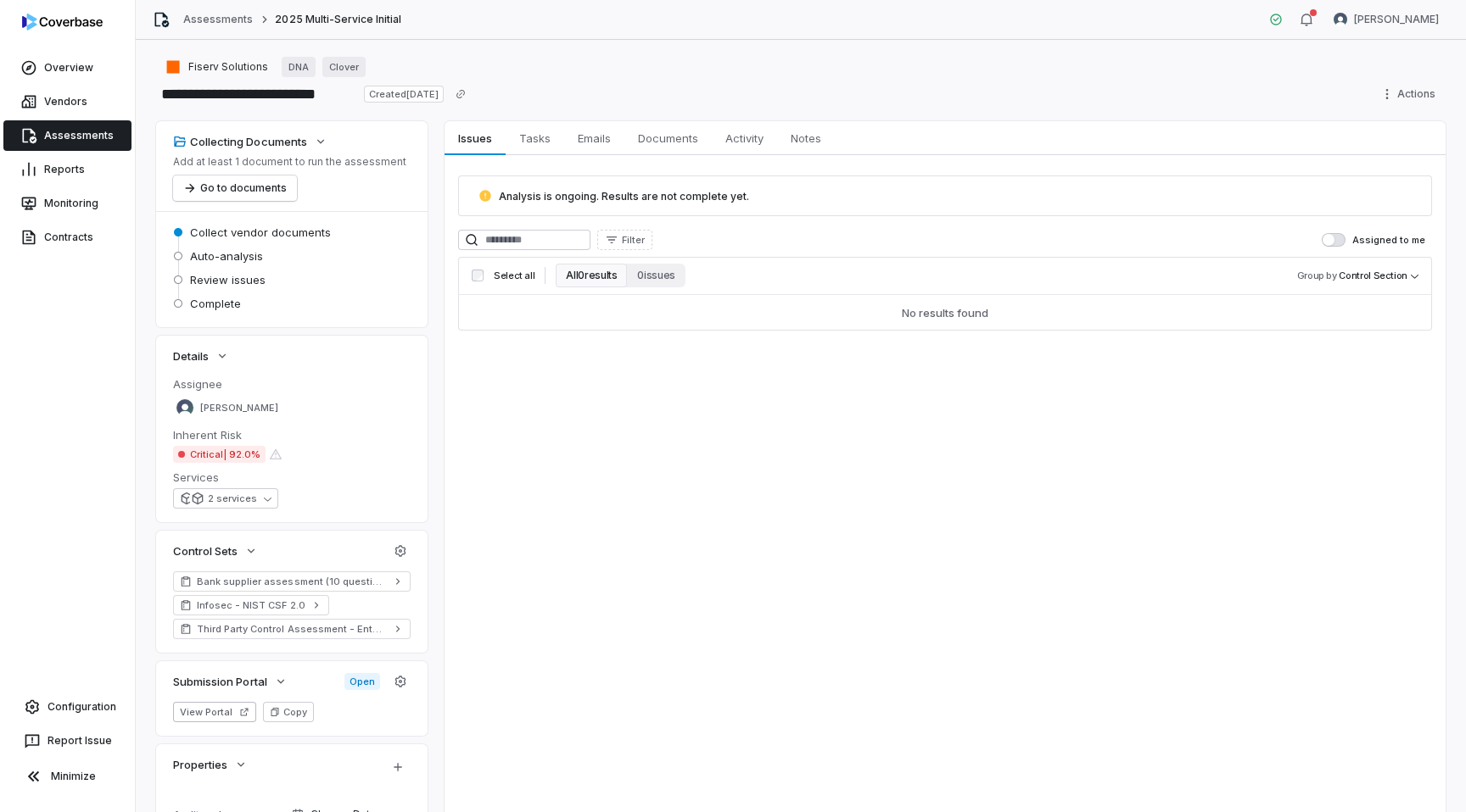
click at [91, 135] on link "Assessments" at bounding box center [66, 135] width 128 height 30
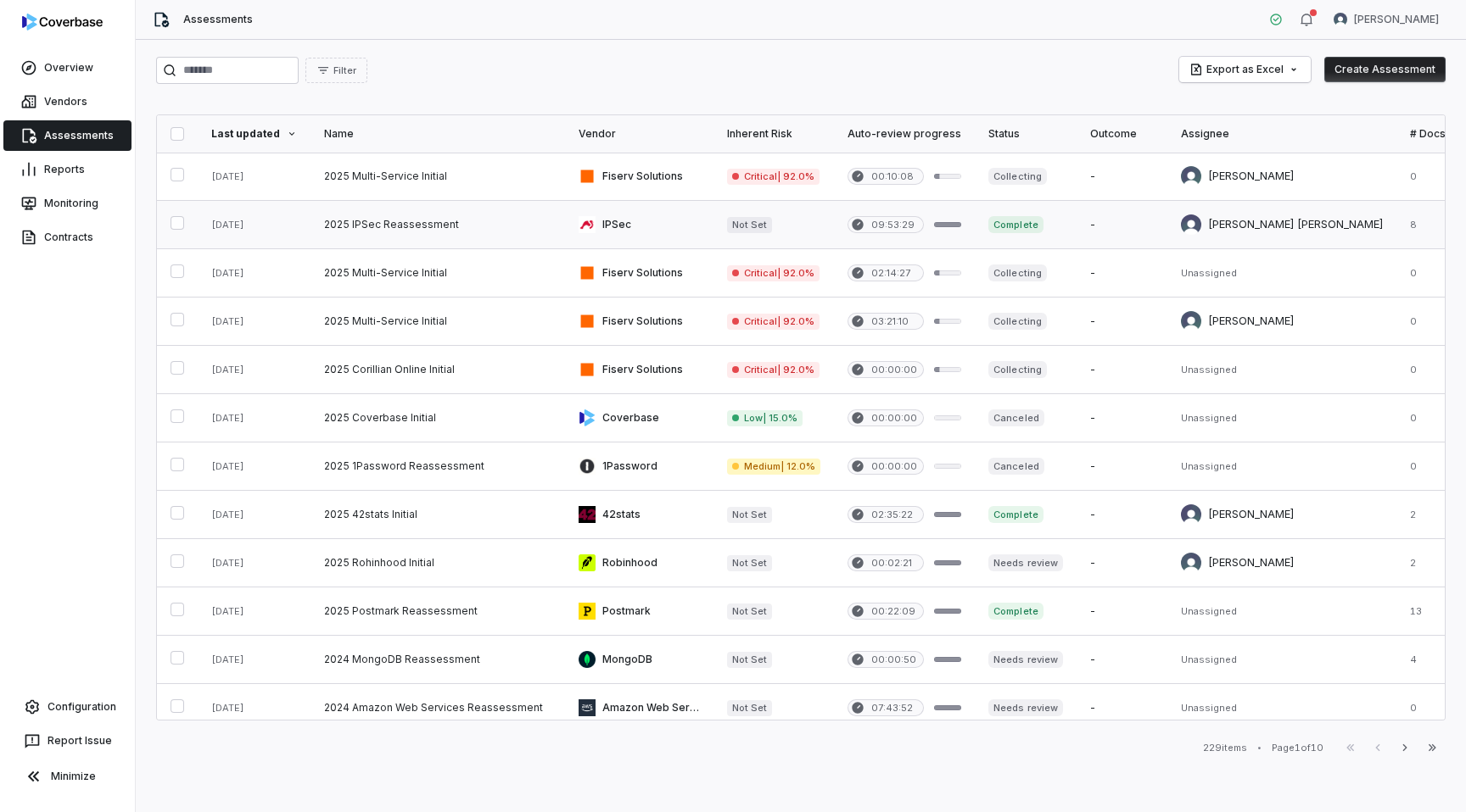
click at [698, 227] on link at bounding box center [639, 224] width 148 height 48
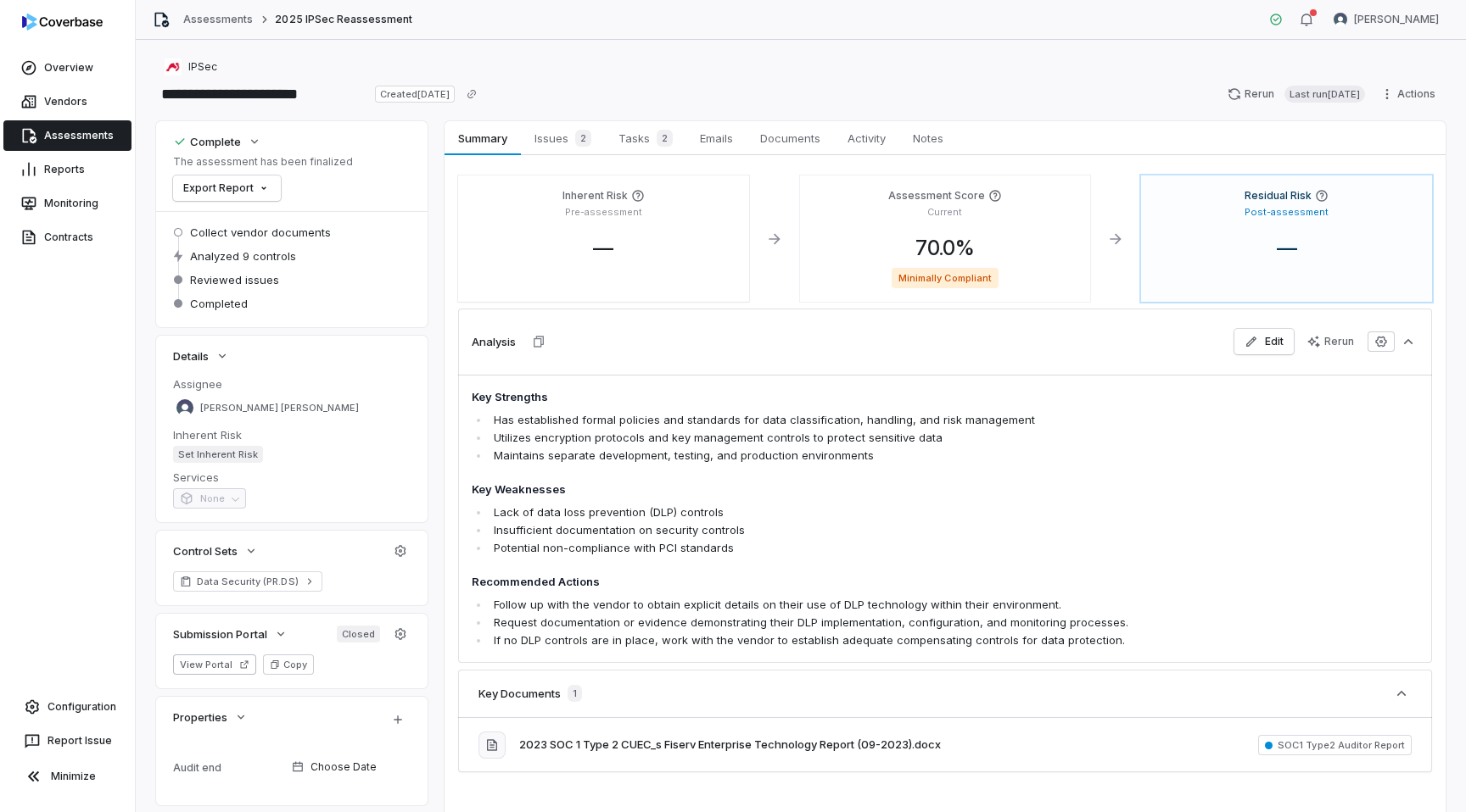
click at [759, 323] on div "Analysis Edit Rerun" at bounding box center [945, 342] width 974 height 66
click at [536, 344] on icon "button" at bounding box center [538, 342] width 14 height 14
click at [683, 484] on h4 "Key Weaknesses" at bounding box center [851, 489] width 758 height 17
